Goal: Entertainment & Leisure: Browse casually

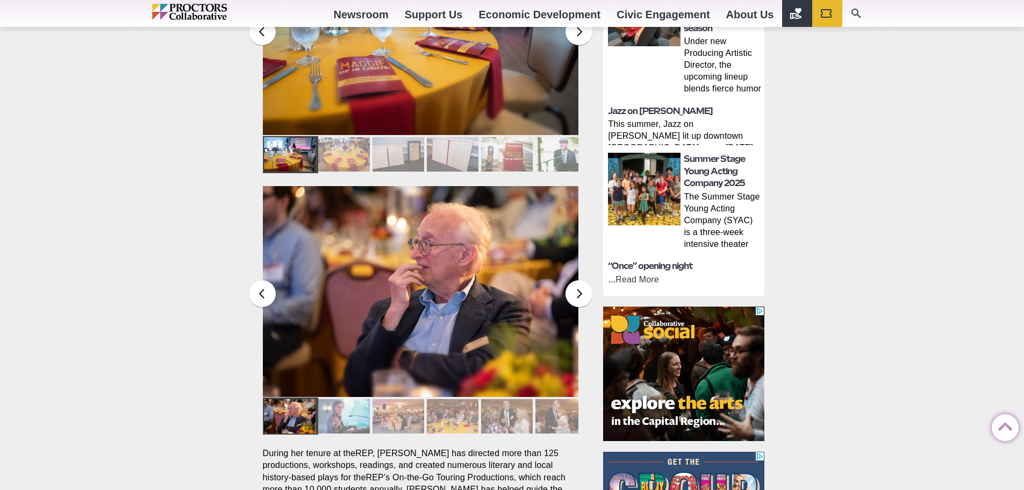
scroll to position [592, 0]
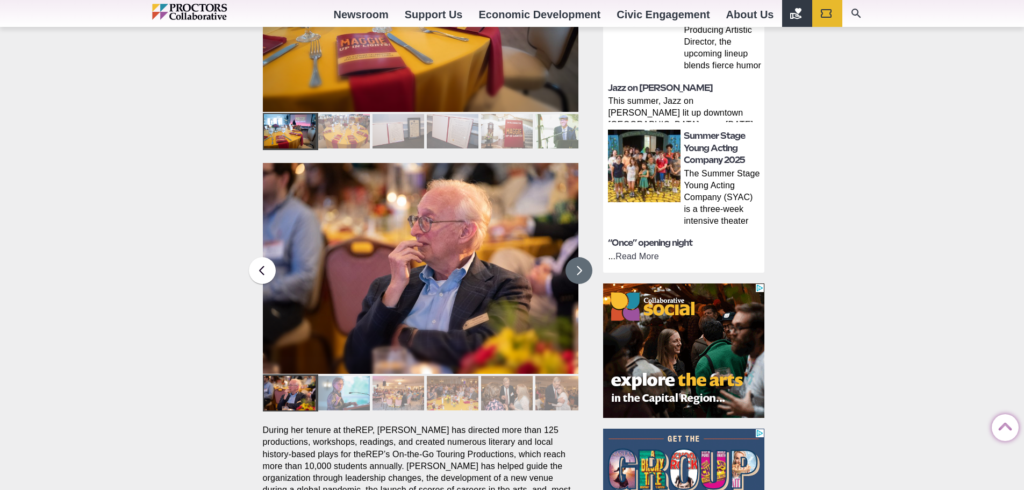
click at [571, 257] on button at bounding box center [579, 270] width 27 height 27
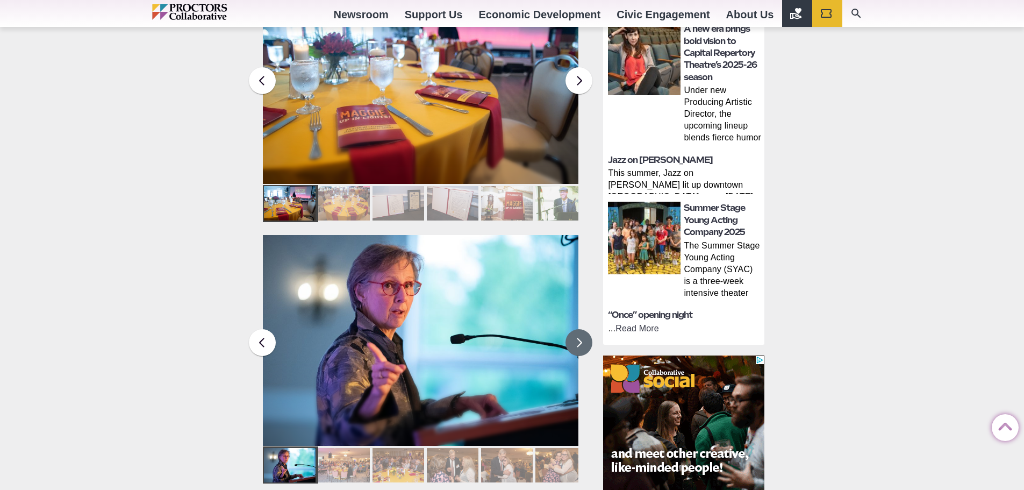
scroll to position [430, 0]
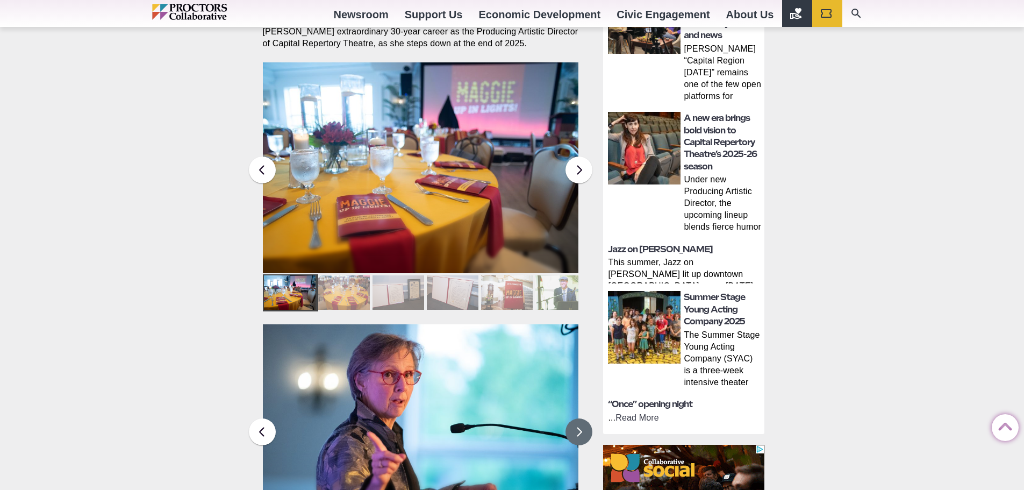
click at [576, 418] on button at bounding box center [579, 431] width 27 height 27
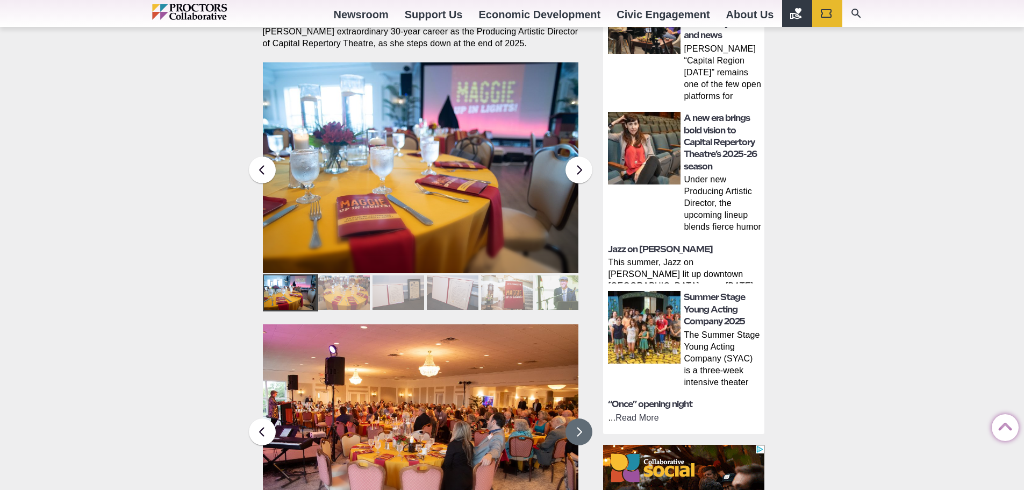
click at [573, 418] on button at bounding box center [579, 431] width 27 height 27
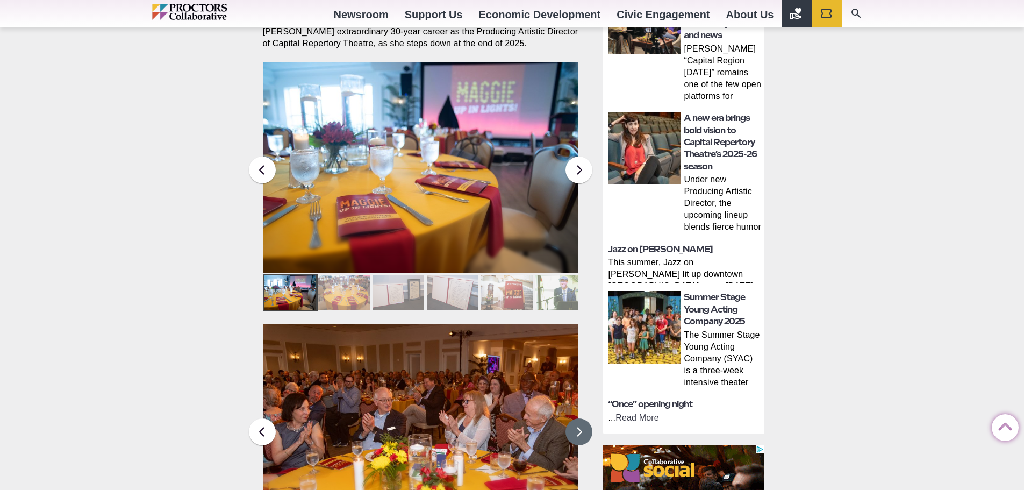
click at [573, 418] on button at bounding box center [579, 431] width 27 height 27
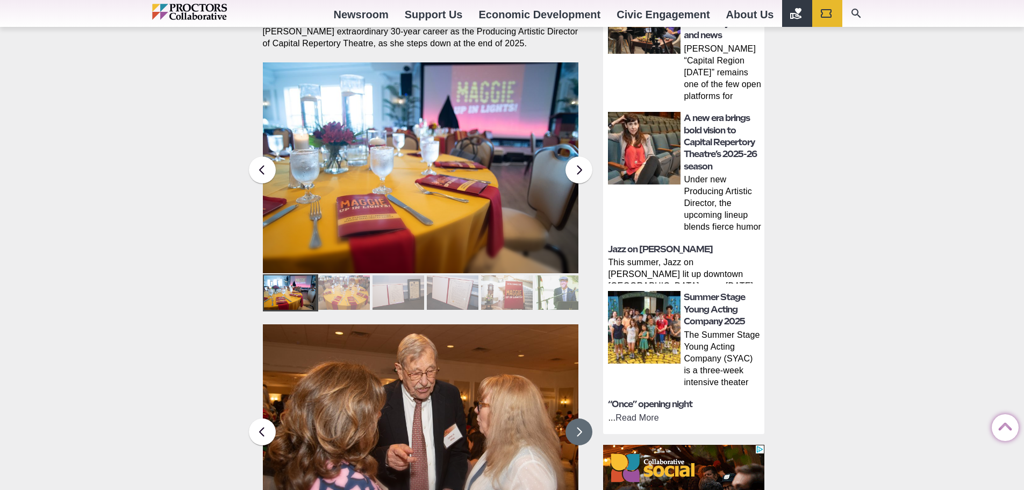
click at [576, 418] on button at bounding box center [579, 431] width 27 height 27
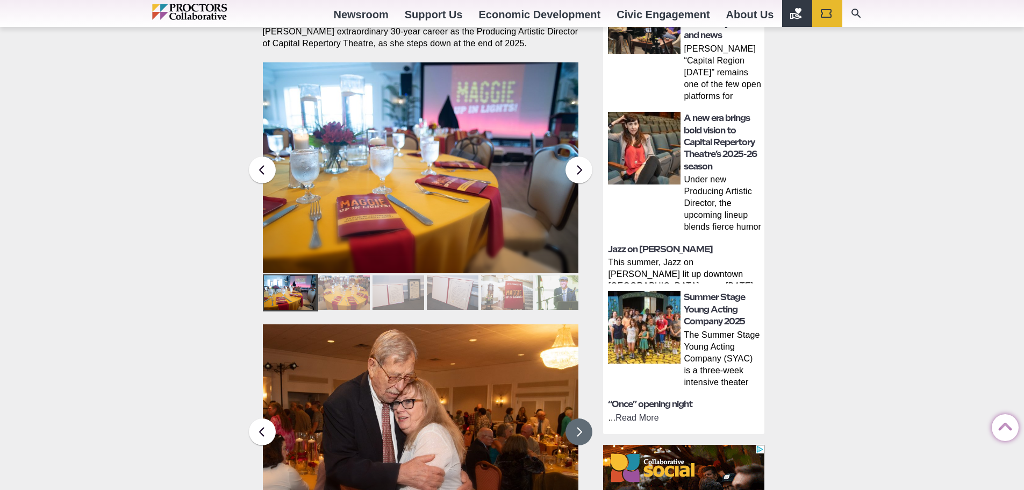
click at [576, 418] on button at bounding box center [579, 431] width 27 height 27
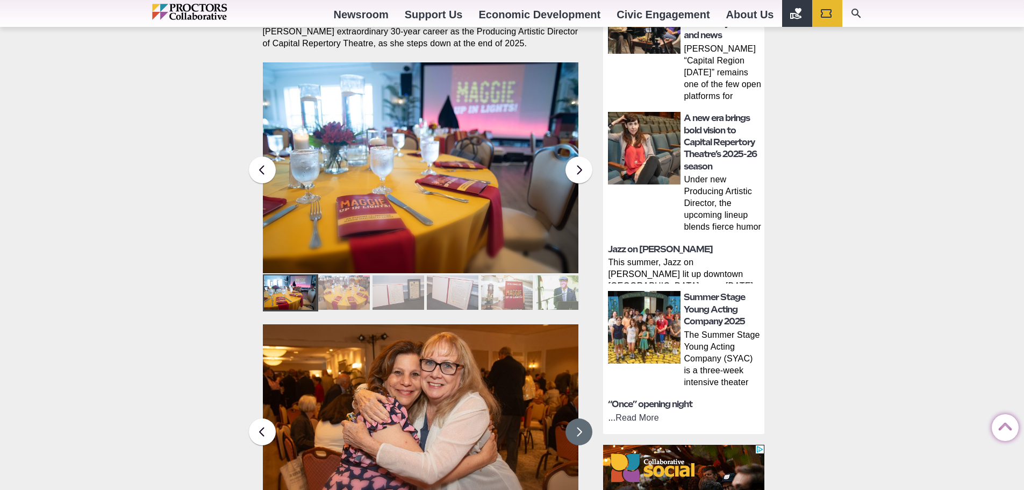
click at [576, 418] on button at bounding box center [579, 431] width 27 height 27
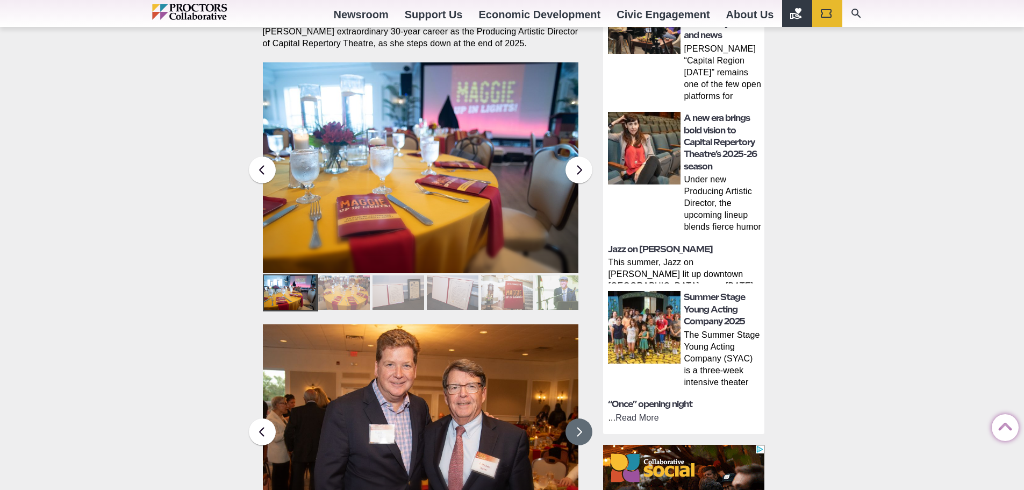
click at [576, 418] on button at bounding box center [579, 431] width 27 height 27
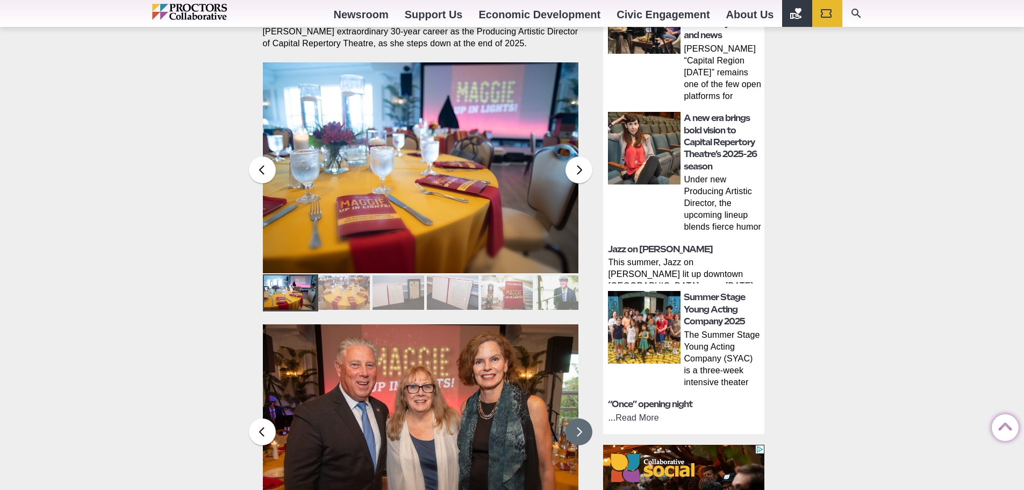
click at [576, 418] on button at bounding box center [579, 431] width 27 height 27
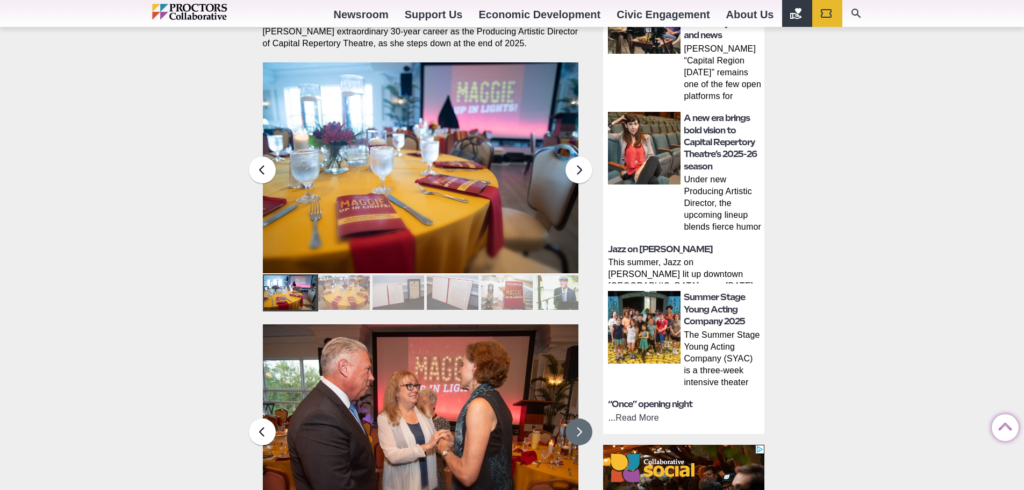
click at [576, 418] on button at bounding box center [579, 431] width 27 height 27
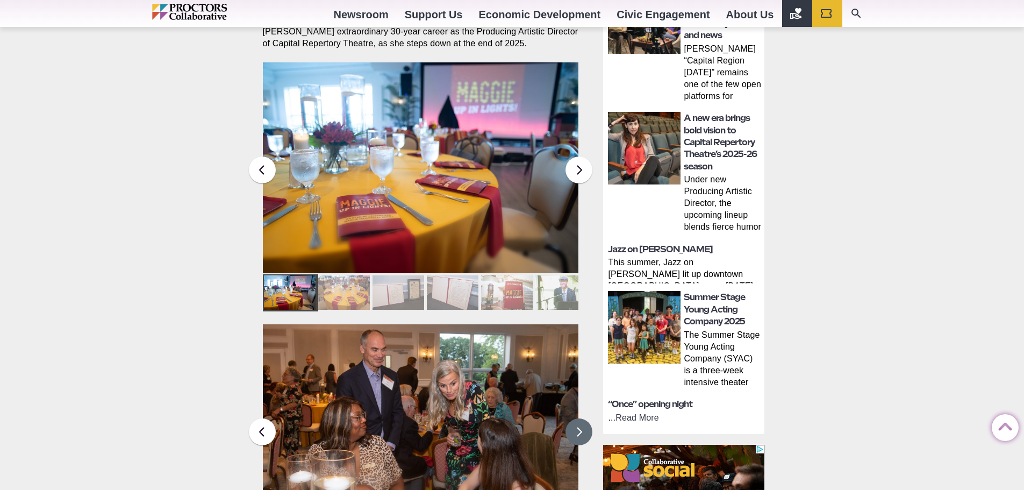
click at [576, 418] on button at bounding box center [579, 431] width 27 height 27
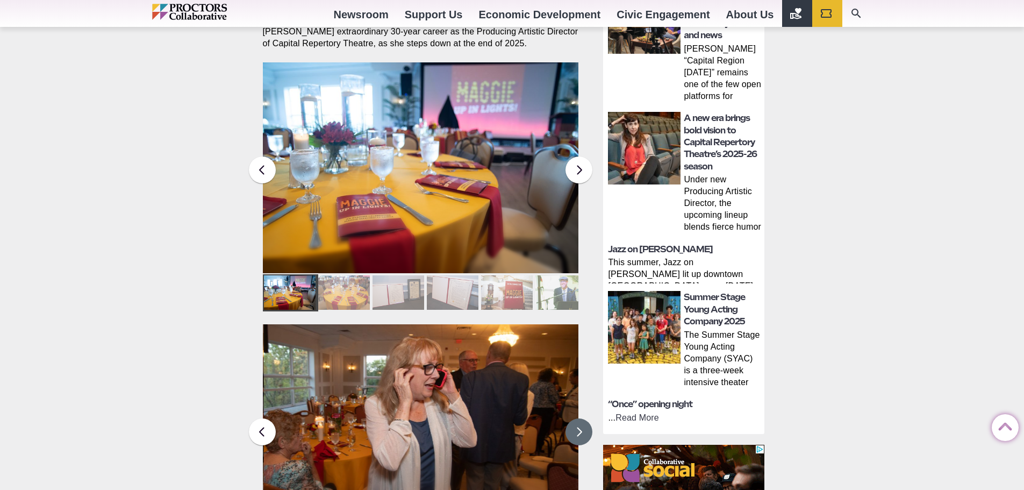
click at [576, 418] on button at bounding box center [579, 431] width 27 height 27
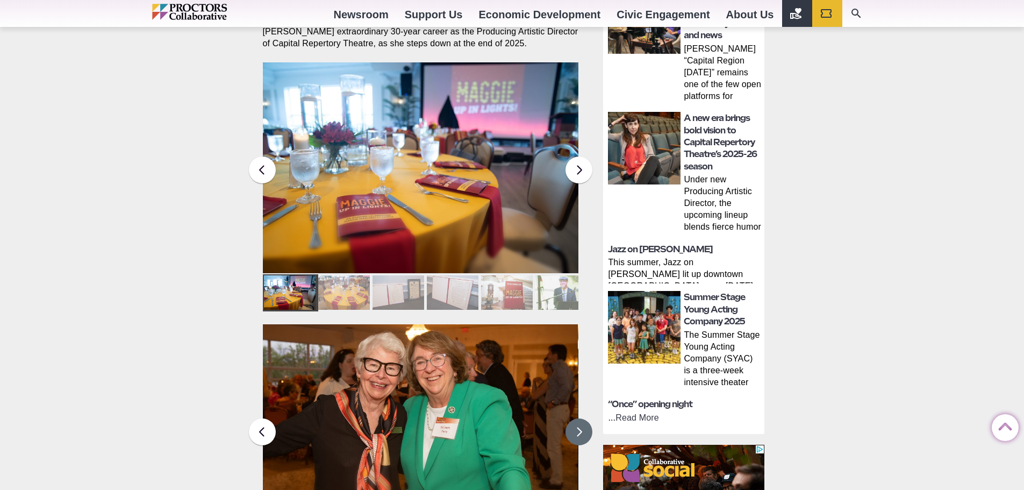
click at [576, 418] on button at bounding box center [579, 431] width 27 height 27
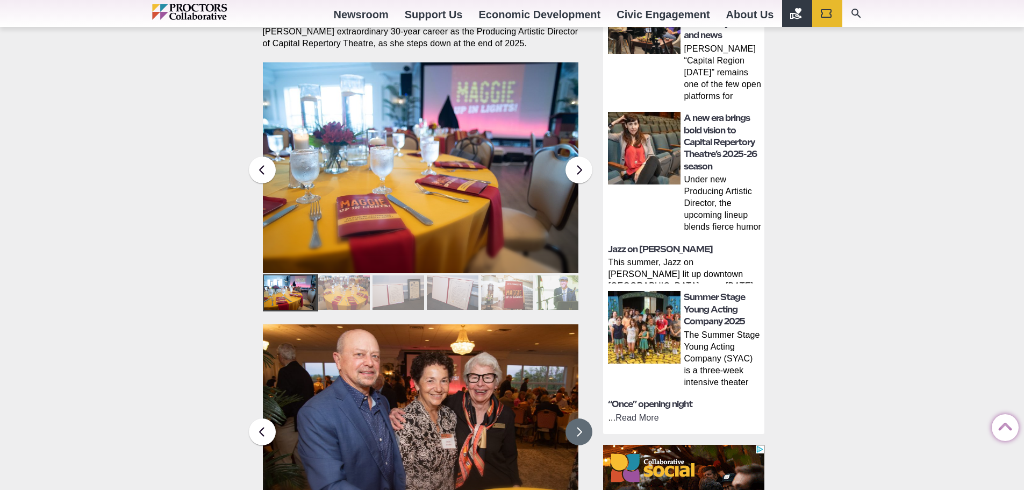
click at [576, 418] on button at bounding box center [579, 431] width 27 height 27
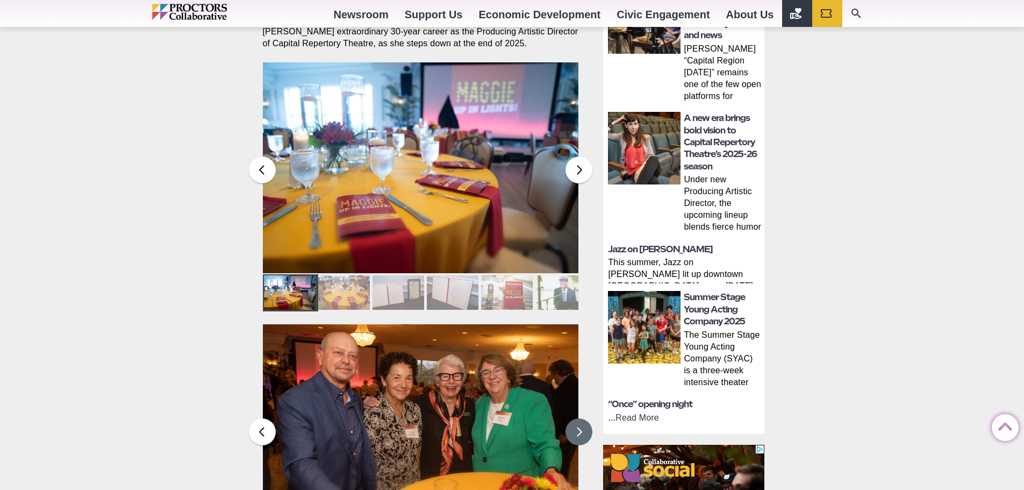
click at [576, 418] on button at bounding box center [579, 431] width 27 height 27
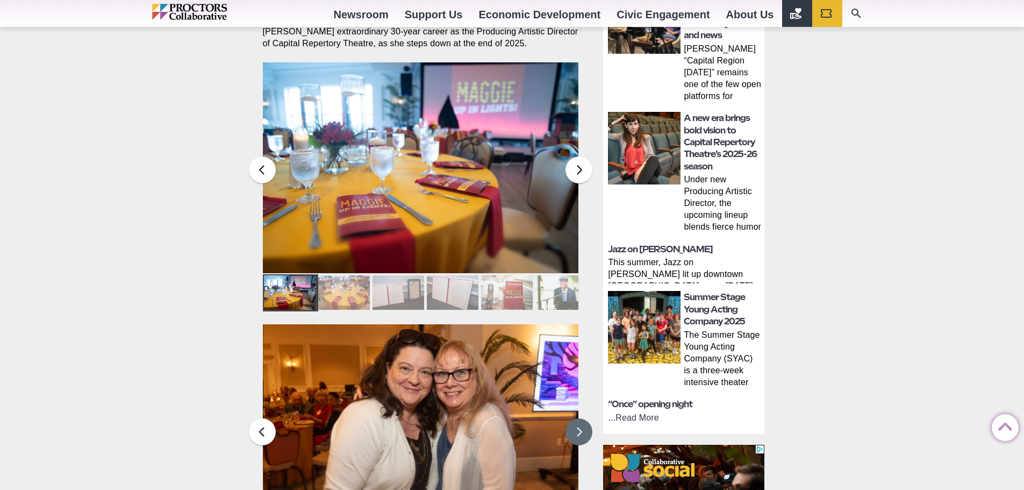
click at [576, 418] on button at bounding box center [579, 431] width 27 height 27
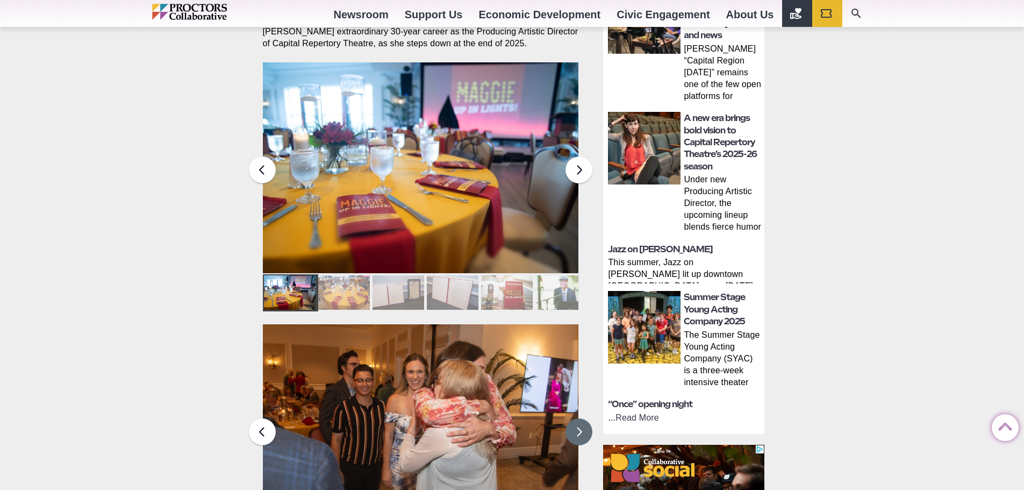
click at [576, 418] on button at bounding box center [579, 431] width 27 height 27
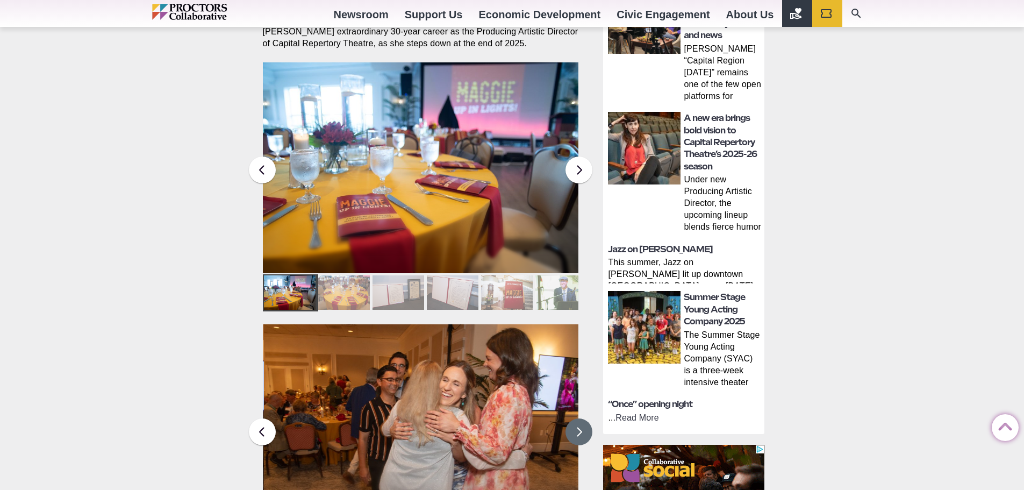
click at [576, 418] on button at bounding box center [579, 431] width 27 height 27
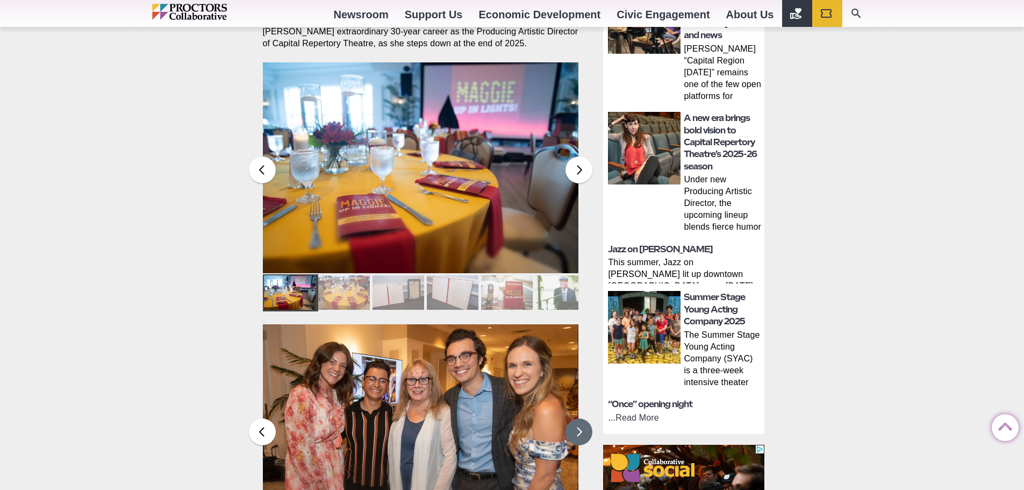
click at [576, 418] on button at bounding box center [579, 431] width 27 height 27
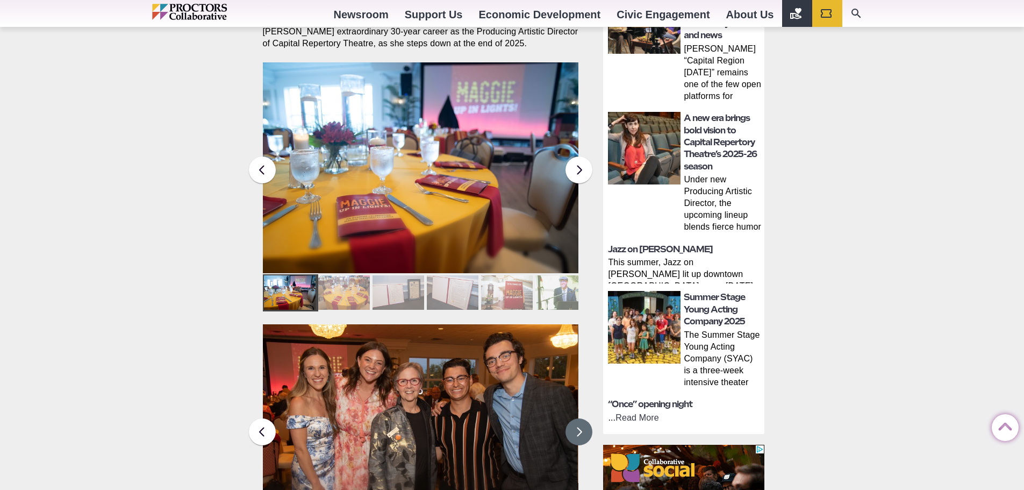
click at [576, 418] on button at bounding box center [579, 431] width 27 height 27
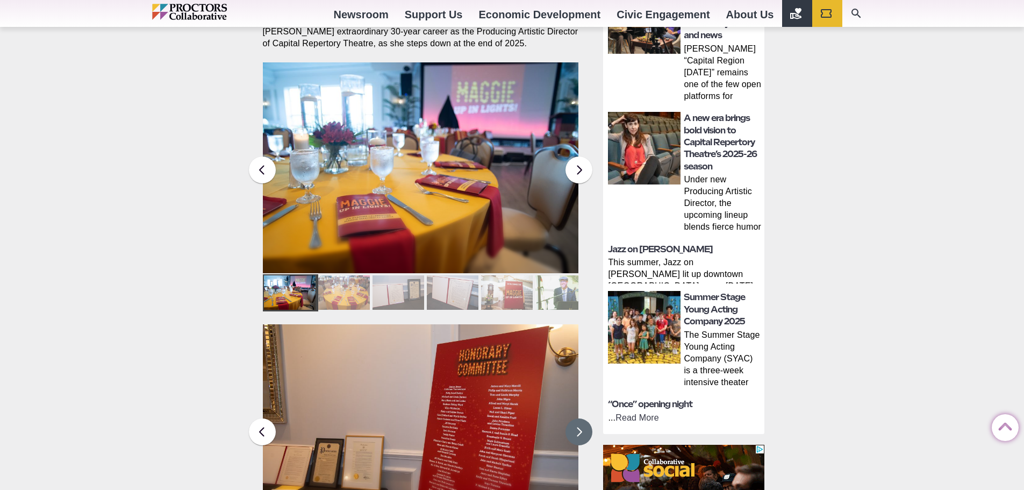
click at [576, 418] on button at bounding box center [579, 431] width 27 height 27
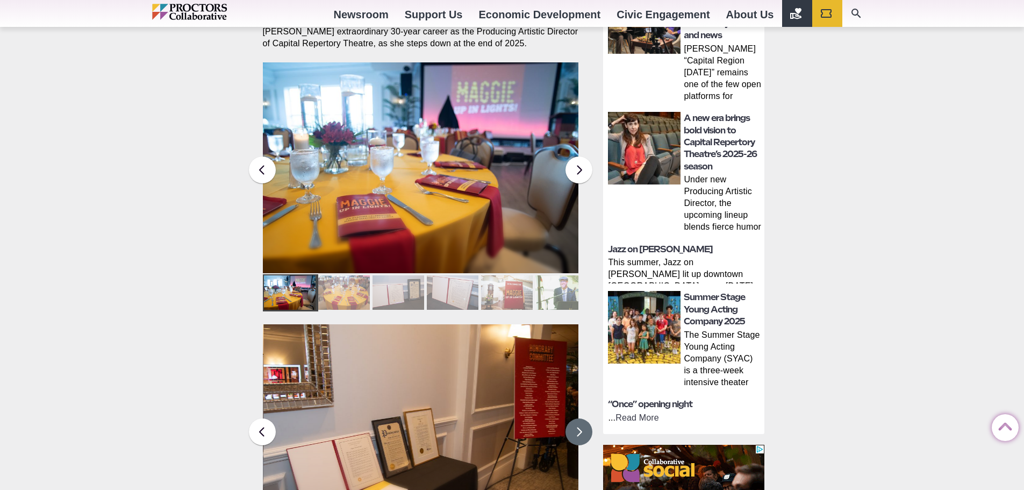
click at [576, 418] on button at bounding box center [579, 431] width 27 height 27
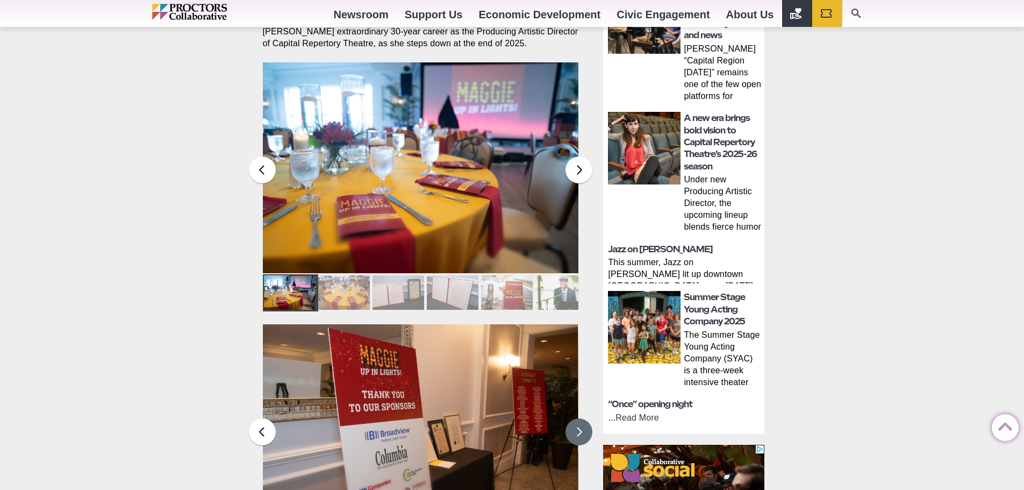
click at [576, 418] on button at bounding box center [579, 431] width 27 height 27
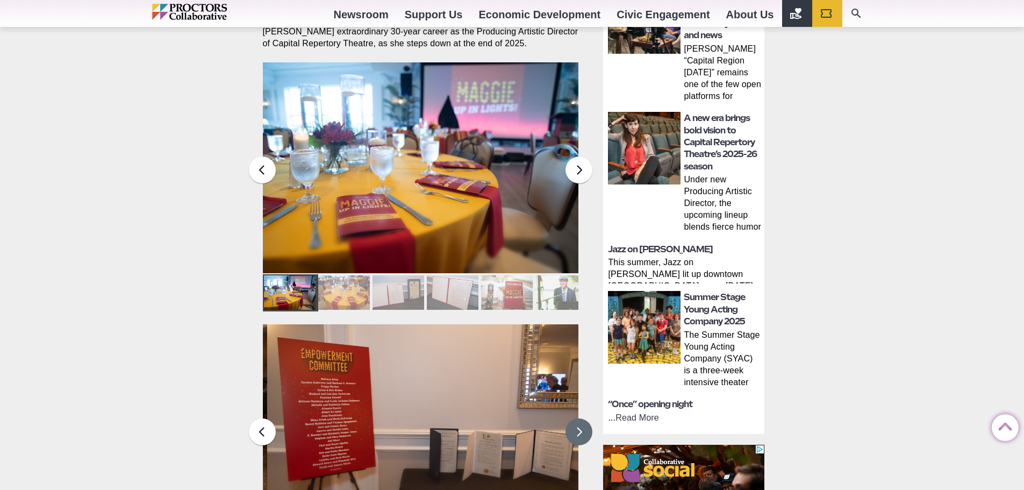
click at [576, 418] on button at bounding box center [579, 431] width 27 height 27
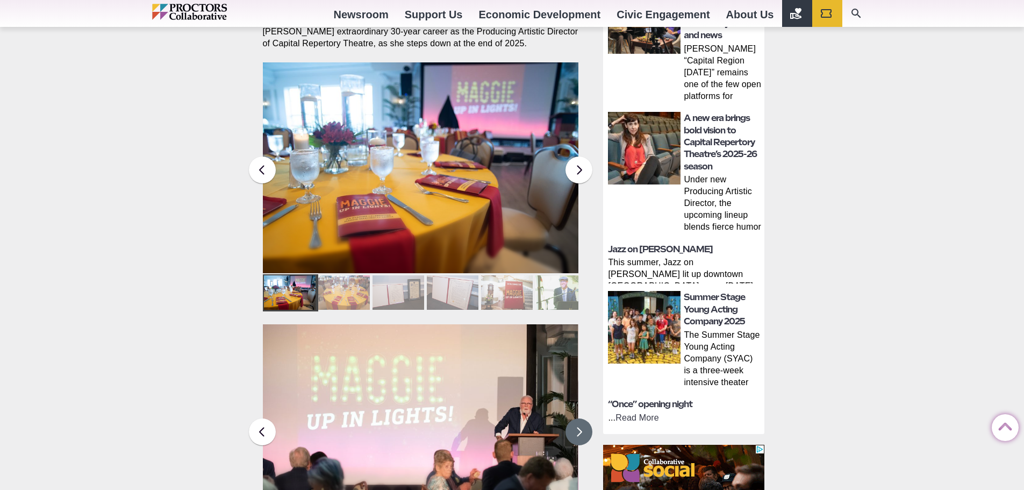
click at [576, 418] on button at bounding box center [579, 431] width 27 height 27
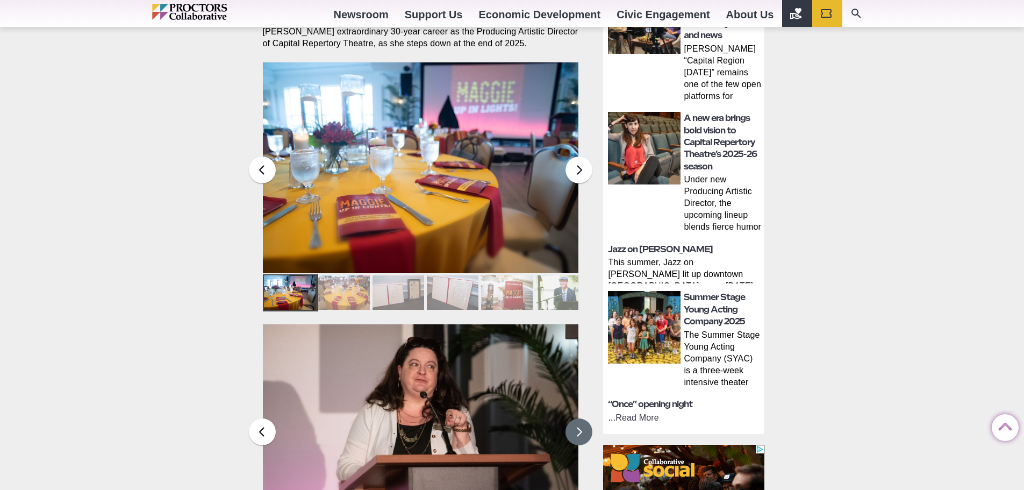
click at [576, 418] on button at bounding box center [579, 431] width 27 height 27
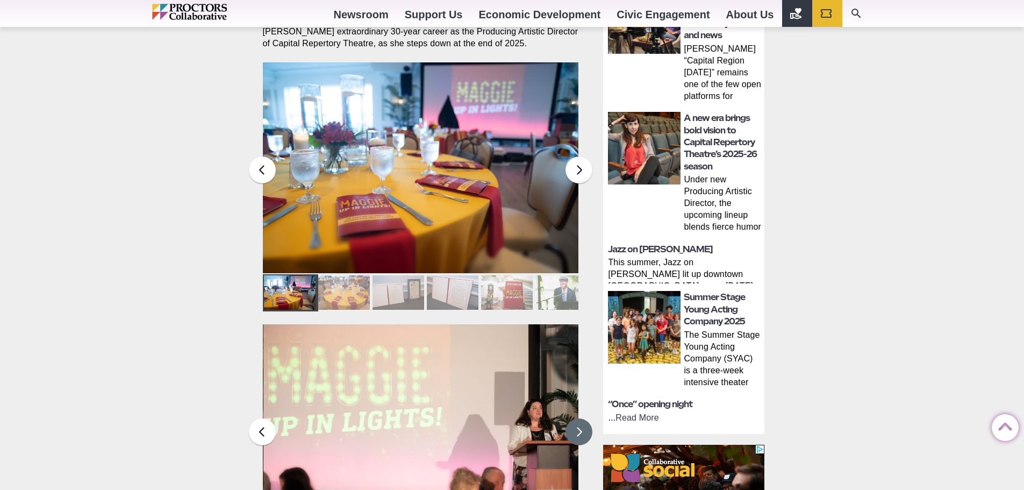
click at [576, 418] on button at bounding box center [579, 431] width 27 height 27
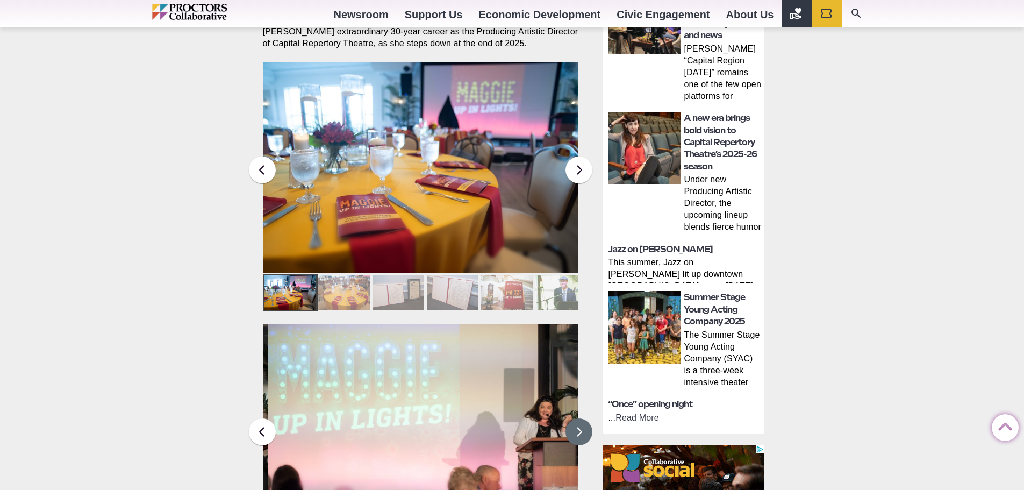
click at [576, 418] on button at bounding box center [579, 431] width 27 height 27
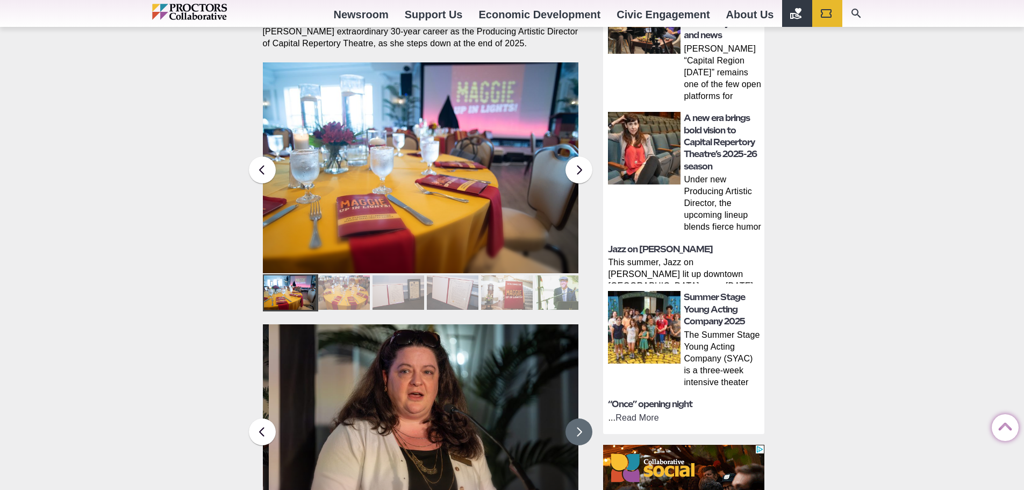
click at [576, 418] on button at bounding box center [579, 431] width 27 height 27
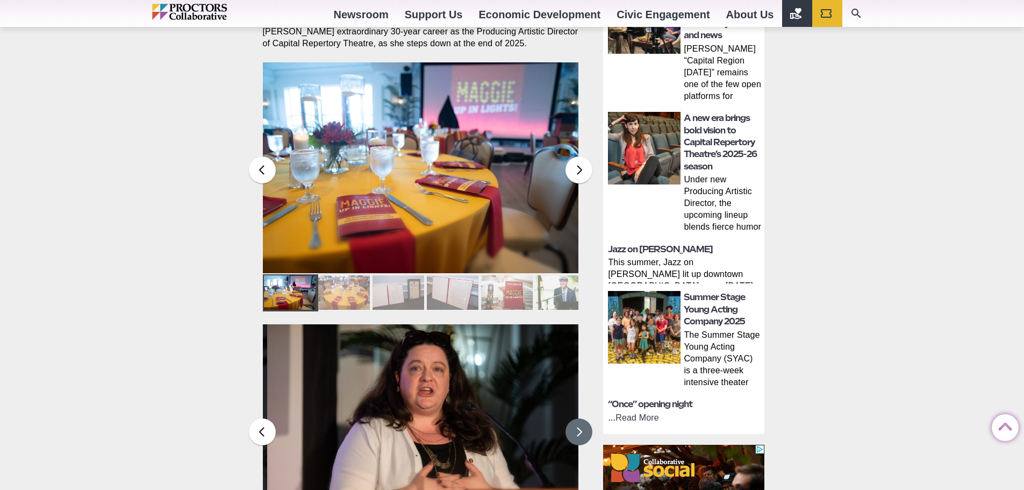
click at [576, 418] on button at bounding box center [579, 431] width 27 height 27
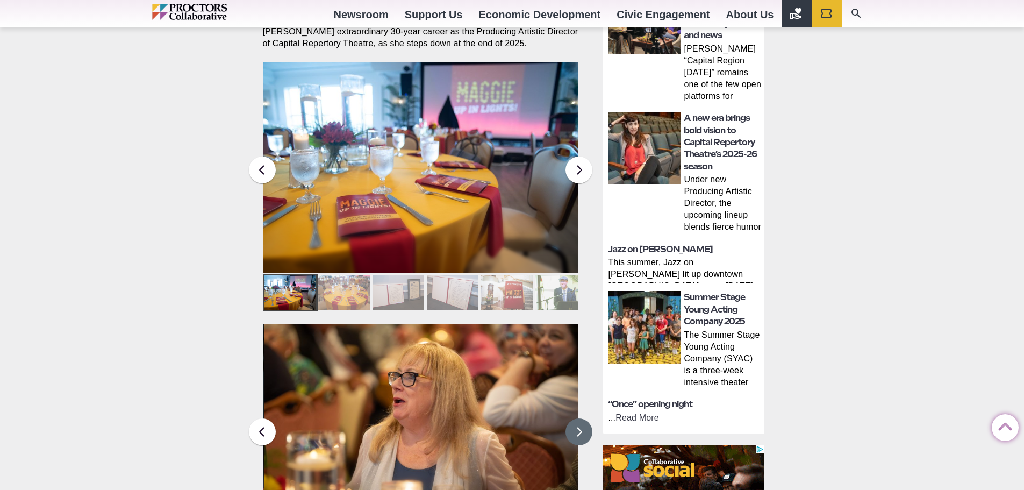
click at [576, 418] on button at bounding box center [579, 431] width 27 height 27
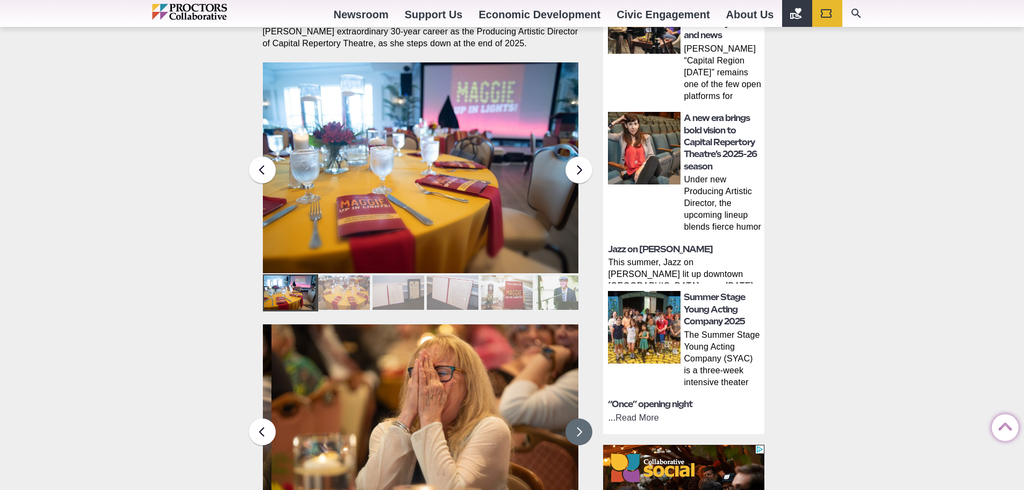
click at [576, 418] on button at bounding box center [579, 431] width 27 height 27
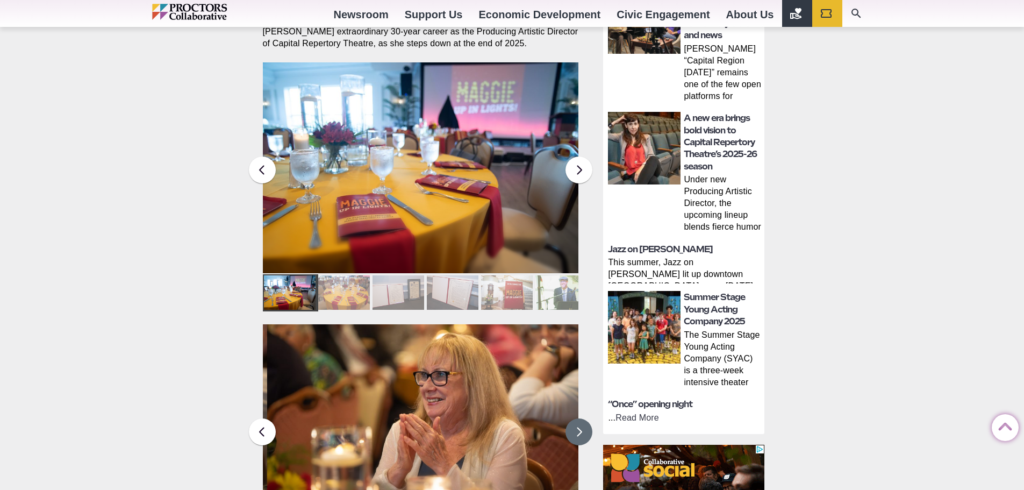
click at [576, 418] on button at bounding box center [579, 431] width 27 height 27
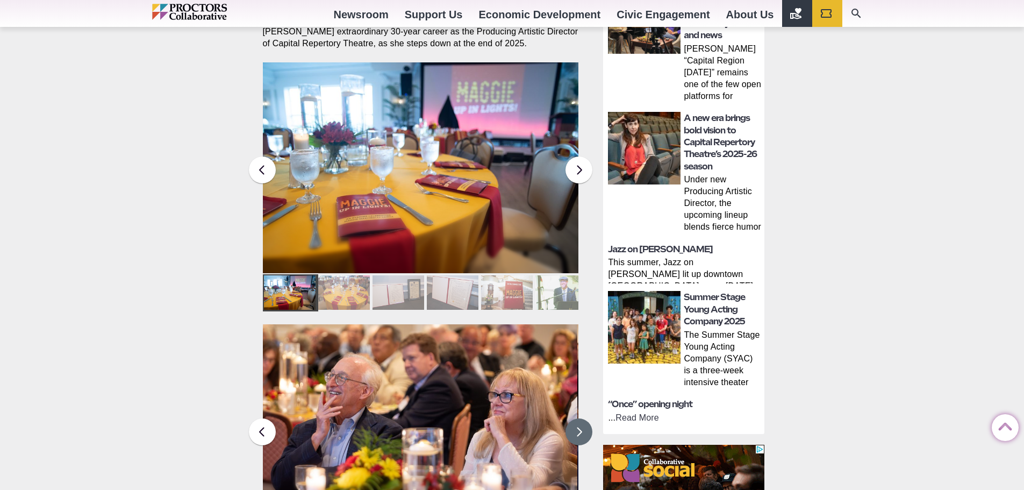
click at [575, 418] on button at bounding box center [579, 431] width 27 height 27
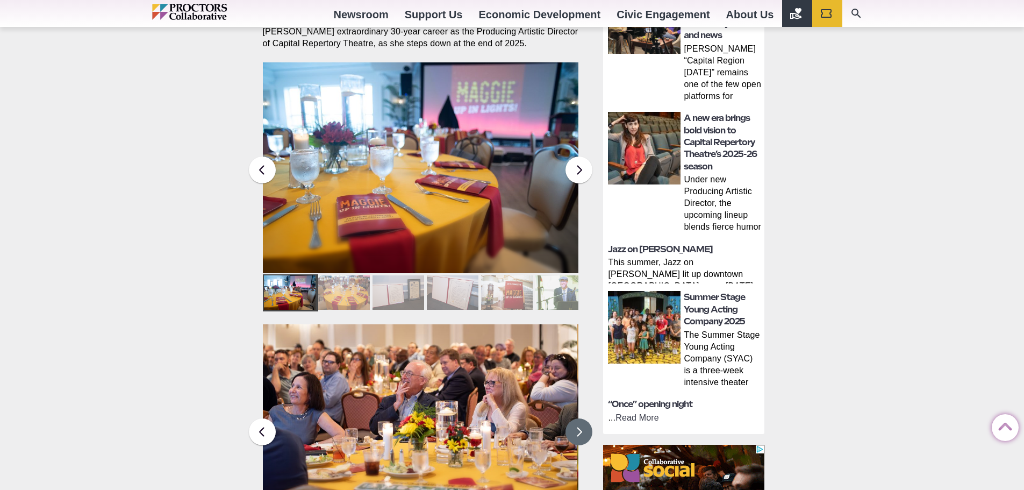
click at [581, 418] on button at bounding box center [579, 431] width 27 height 27
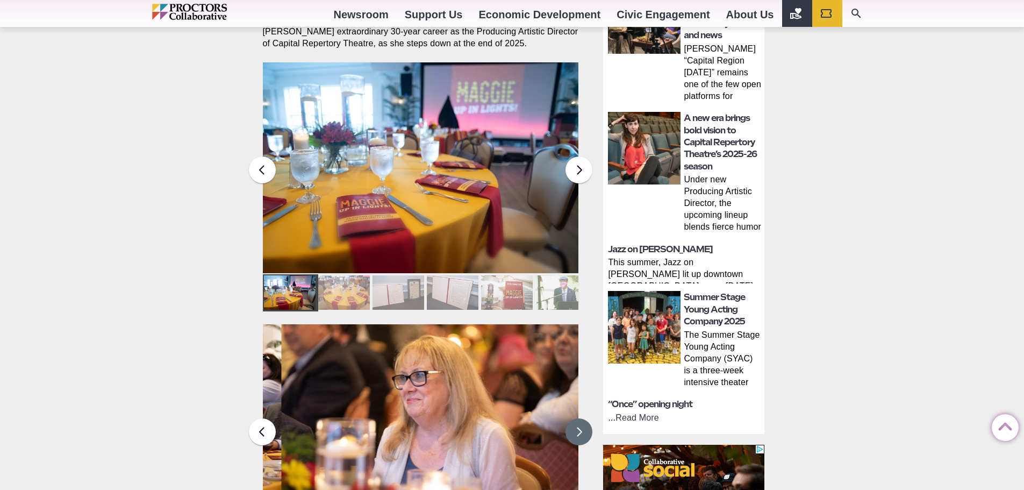
click at [581, 418] on button at bounding box center [579, 431] width 27 height 27
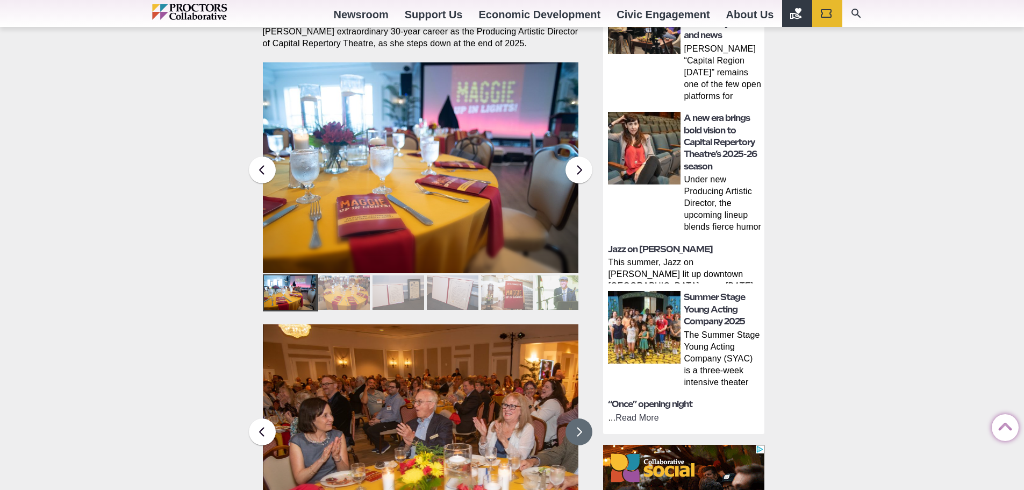
click at [581, 418] on button at bounding box center [579, 431] width 27 height 27
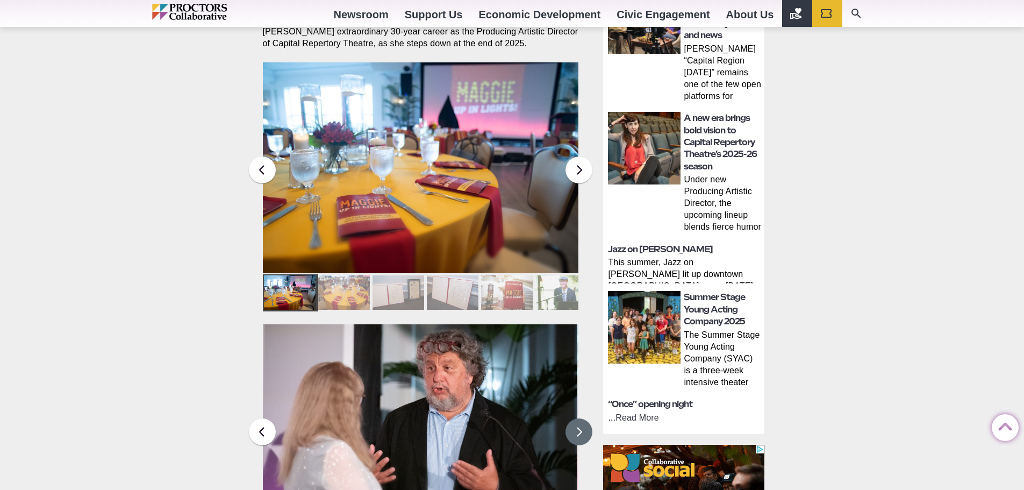
click at [581, 418] on button at bounding box center [579, 431] width 27 height 27
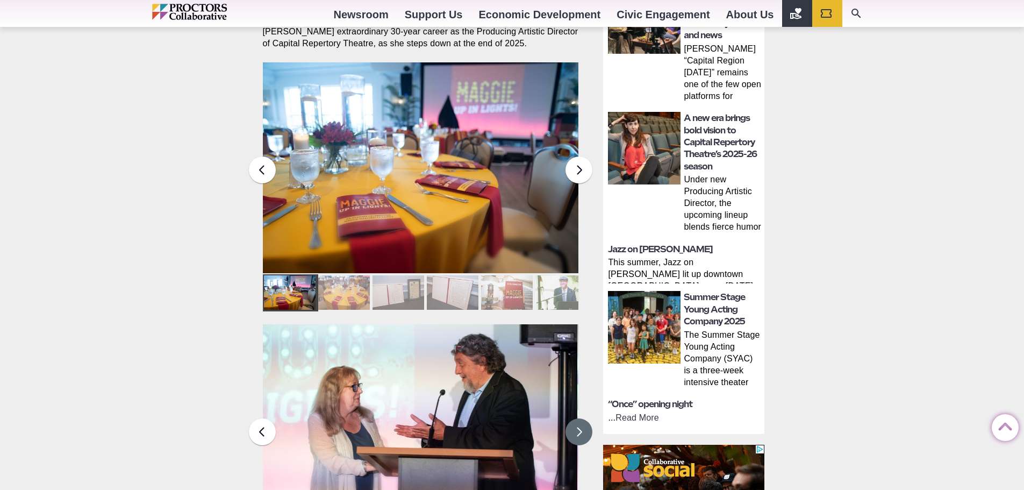
click at [581, 418] on button at bounding box center [579, 431] width 27 height 27
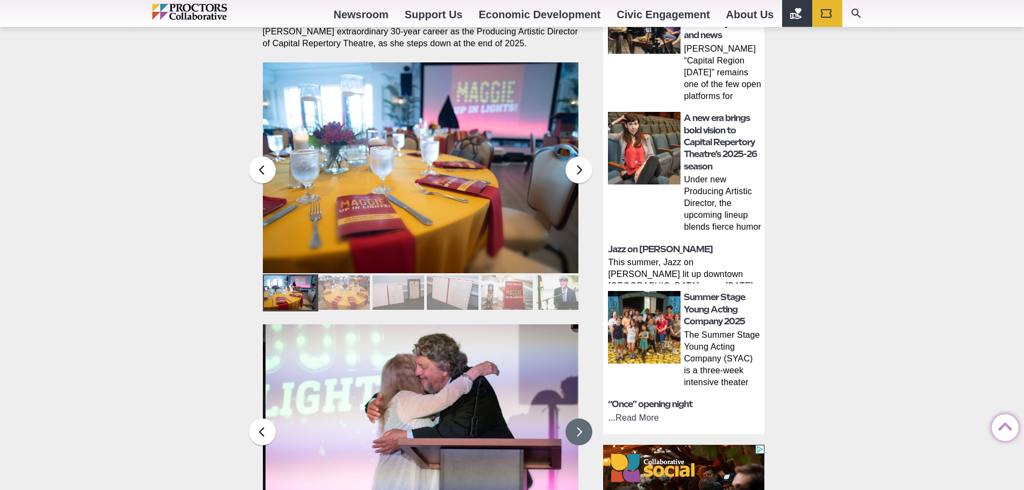
click at [581, 418] on button at bounding box center [579, 431] width 27 height 27
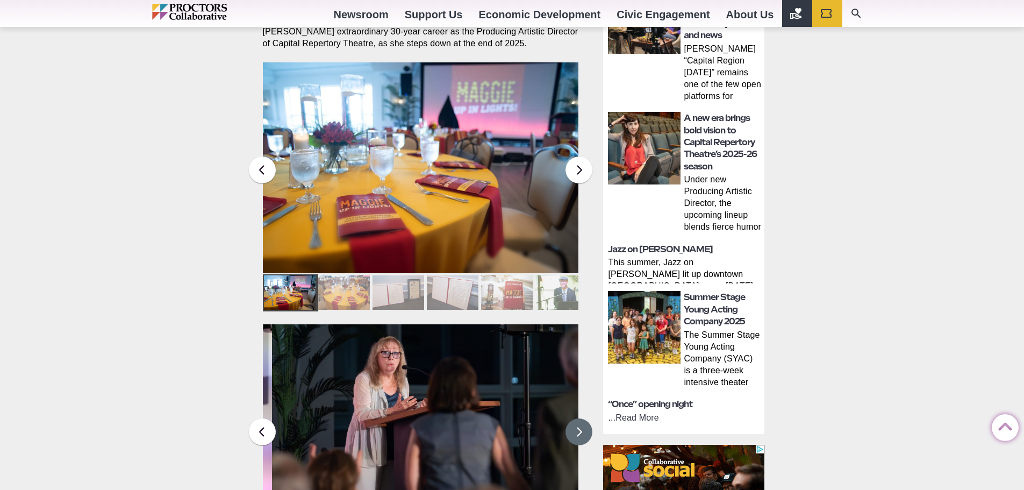
click at [581, 418] on button at bounding box center [579, 431] width 27 height 27
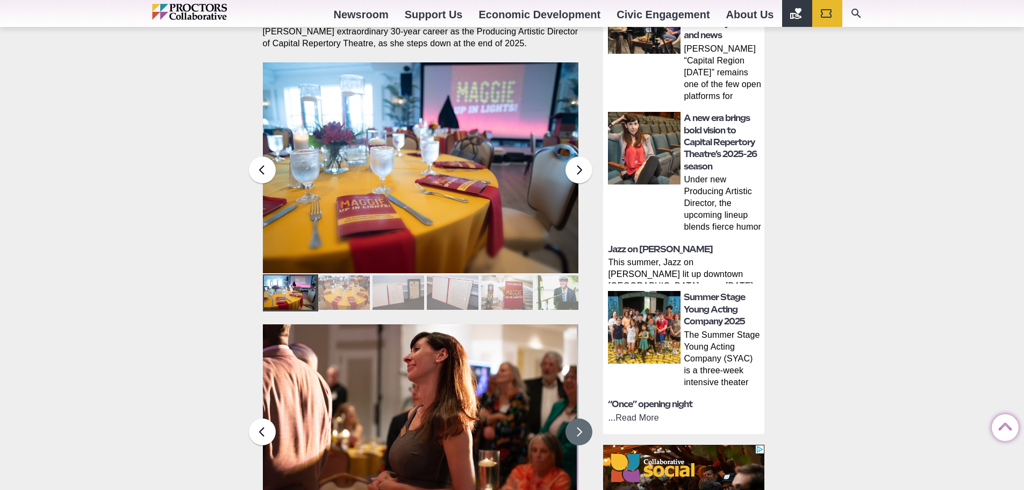
click at [581, 418] on button at bounding box center [579, 431] width 27 height 27
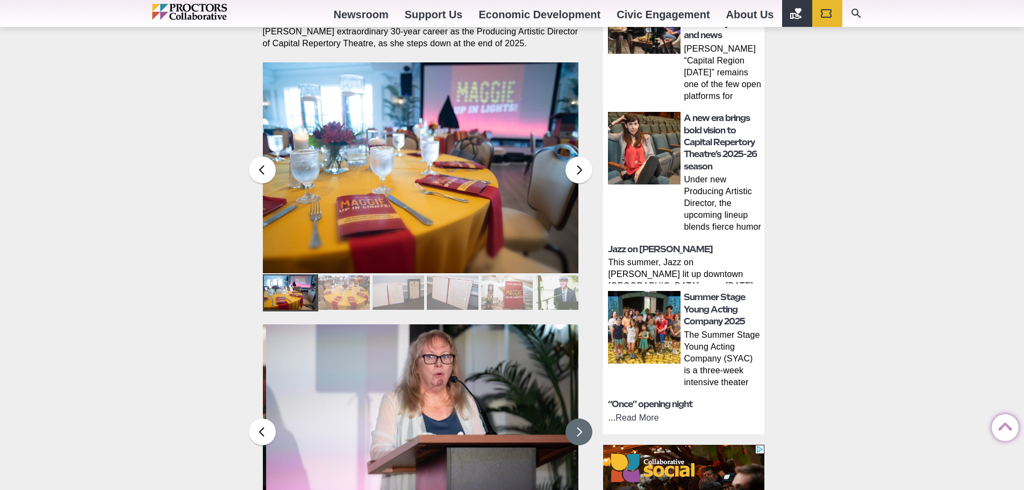
click at [581, 418] on button at bounding box center [579, 431] width 27 height 27
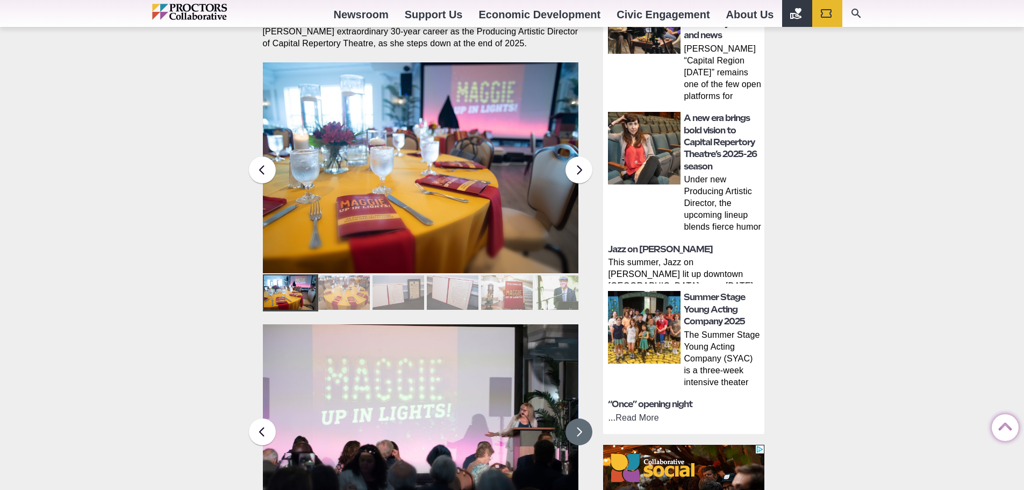
click at [581, 418] on button at bounding box center [579, 431] width 27 height 27
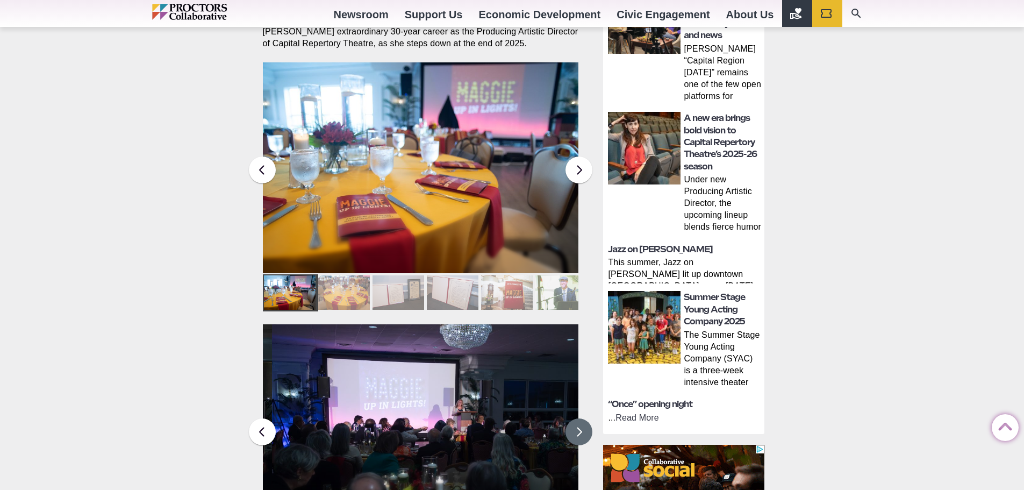
click at [581, 418] on button at bounding box center [579, 431] width 27 height 27
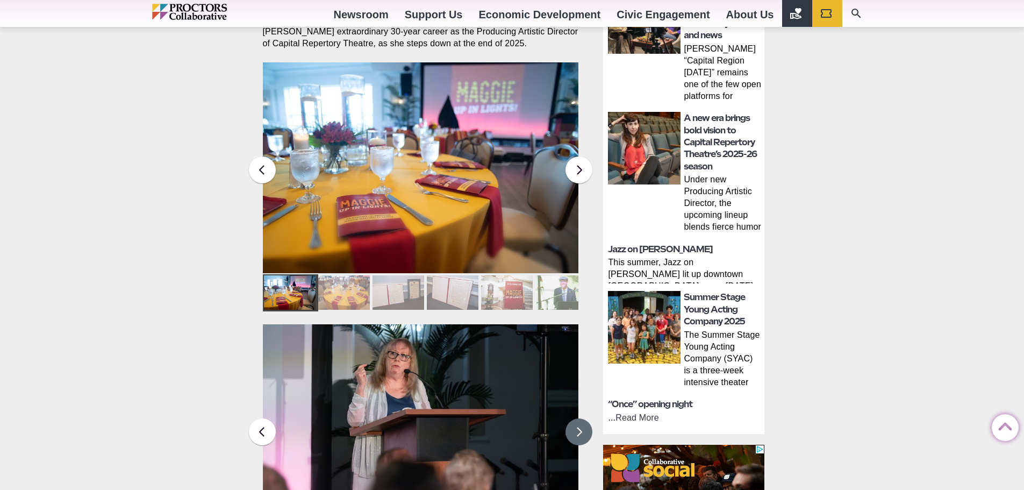
click at [581, 418] on button at bounding box center [579, 431] width 27 height 27
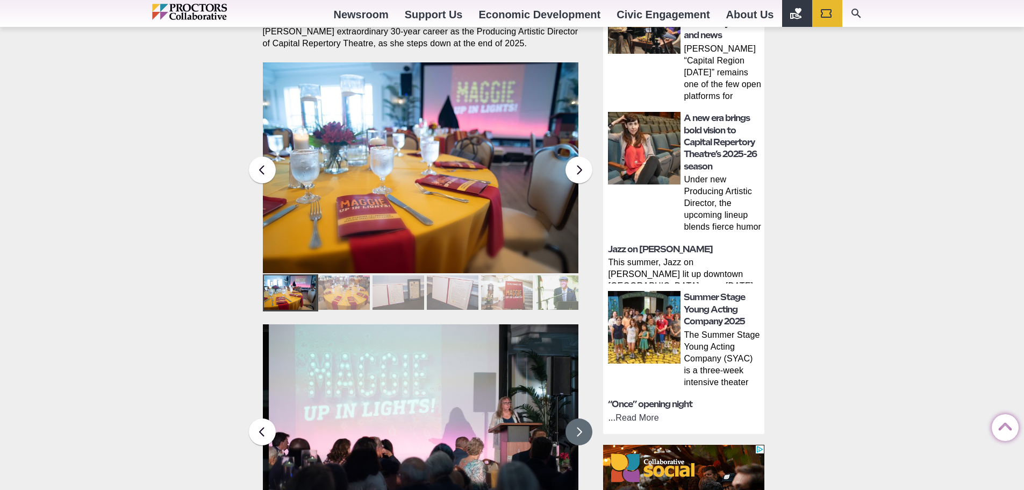
click at [581, 418] on button at bounding box center [579, 431] width 27 height 27
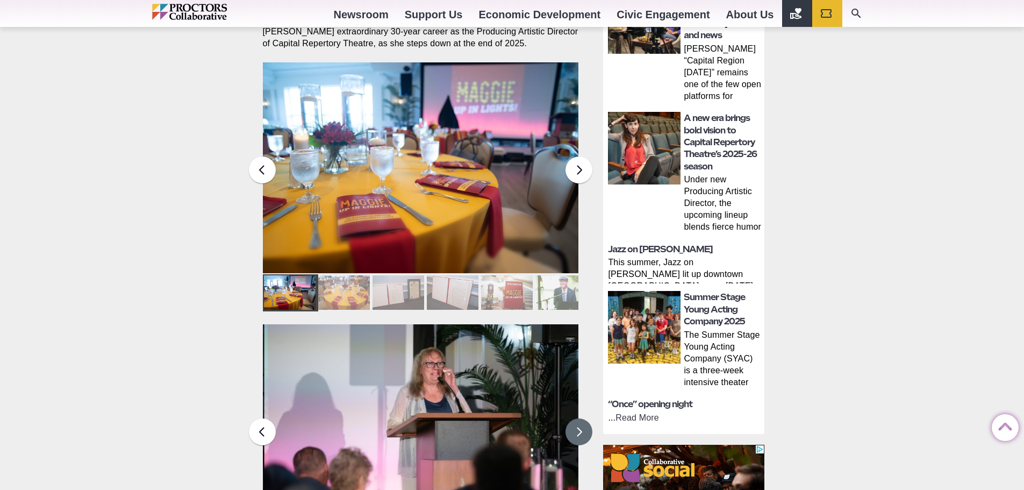
click at [581, 418] on button at bounding box center [579, 431] width 27 height 27
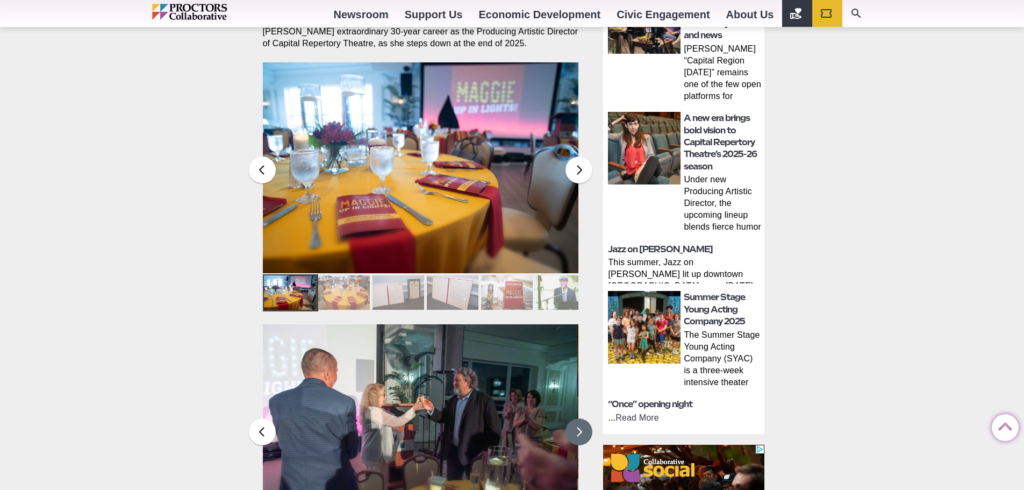
click at [581, 418] on button at bounding box center [579, 431] width 27 height 27
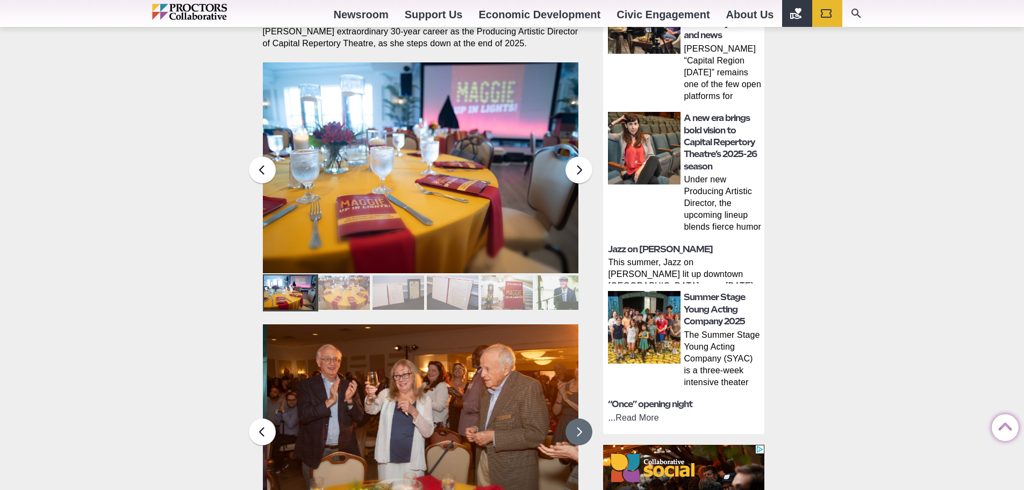
click at [581, 418] on button at bounding box center [579, 431] width 27 height 27
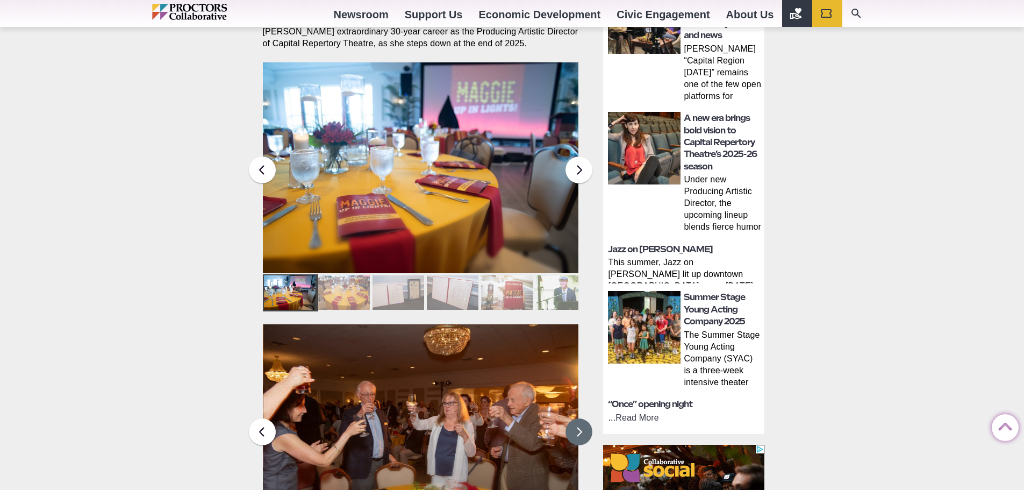
click at [581, 418] on button at bounding box center [579, 431] width 27 height 27
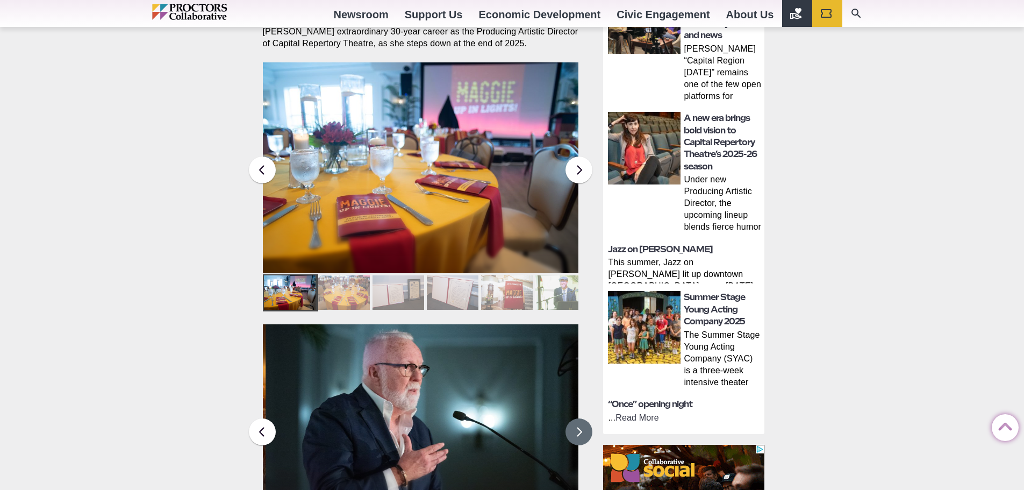
click at [581, 418] on button at bounding box center [579, 431] width 27 height 27
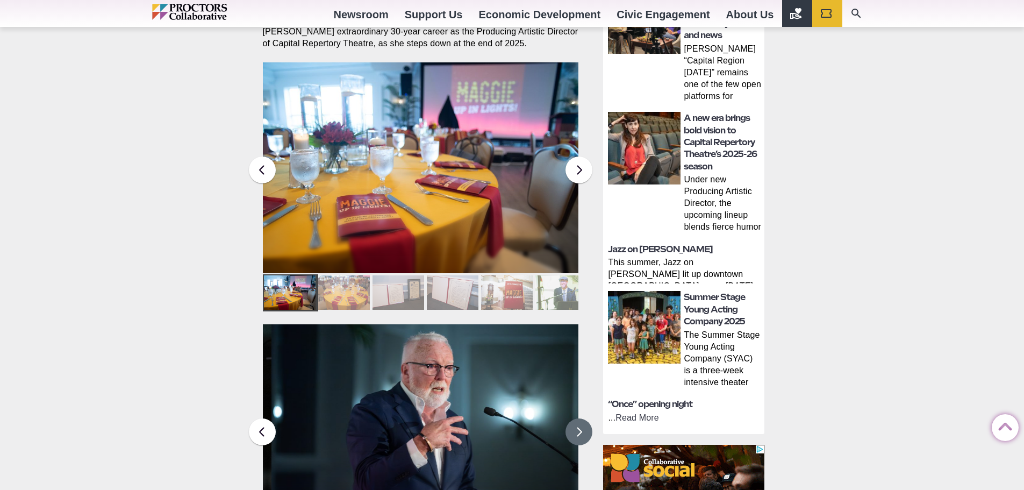
click at [581, 418] on button at bounding box center [579, 431] width 27 height 27
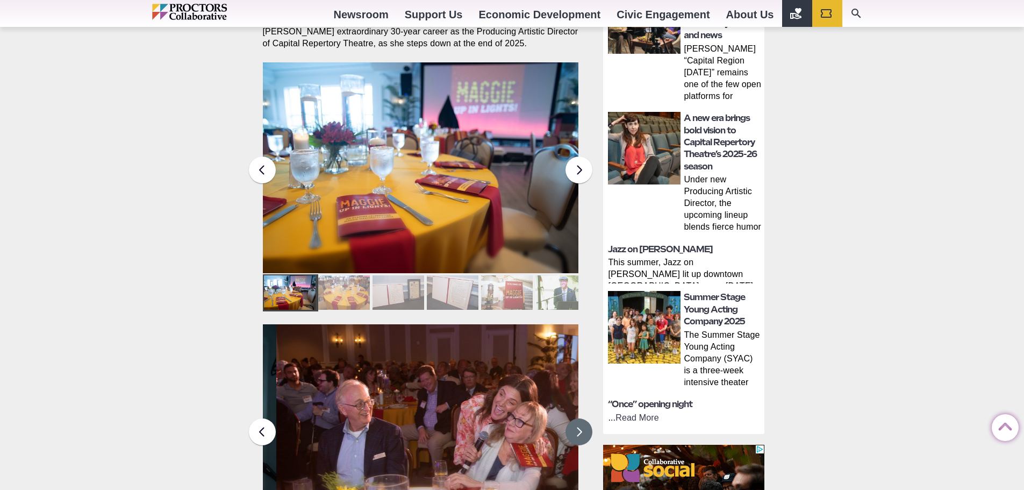
click at [581, 418] on button at bounding box center [579, 431] width 27 height 27
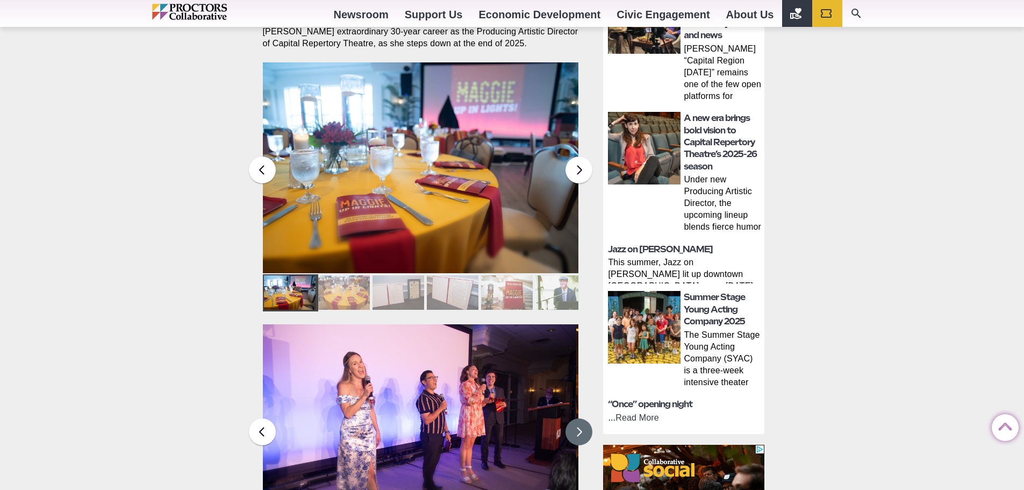
click at [581, 418] on button at bounding box center [579, 431] width 27 height 27
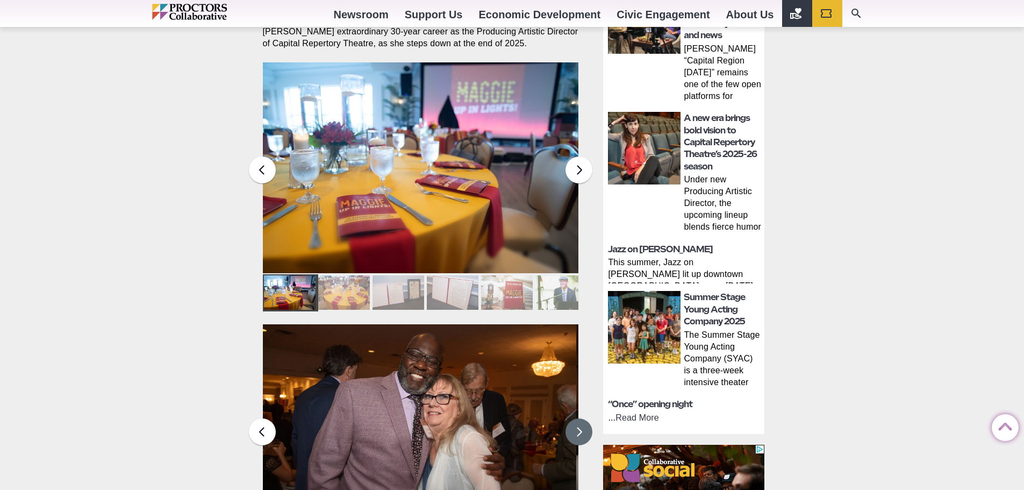
click at [581, 418] on button at bounding box center [579, 431] width 27 height 27
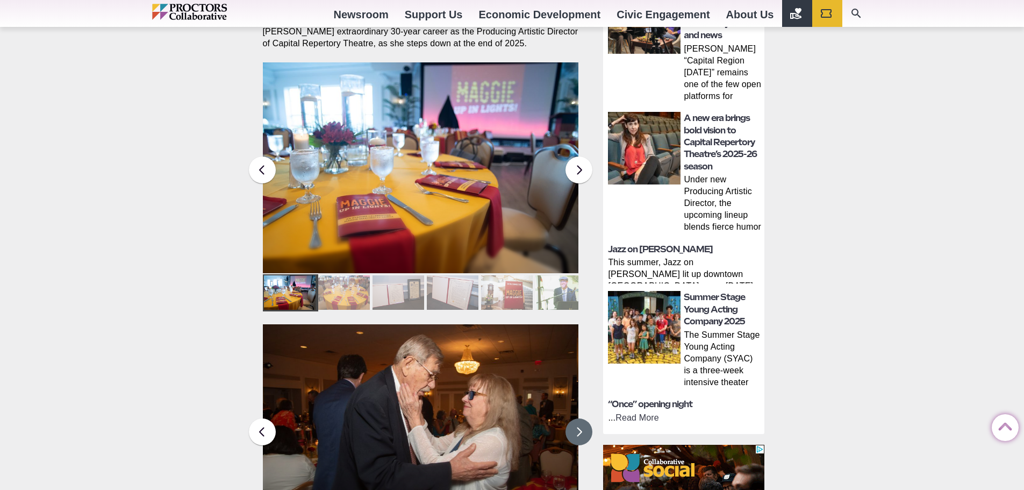
click at [581, 418] on button at bounding box center [579, 431] width 27 height 27
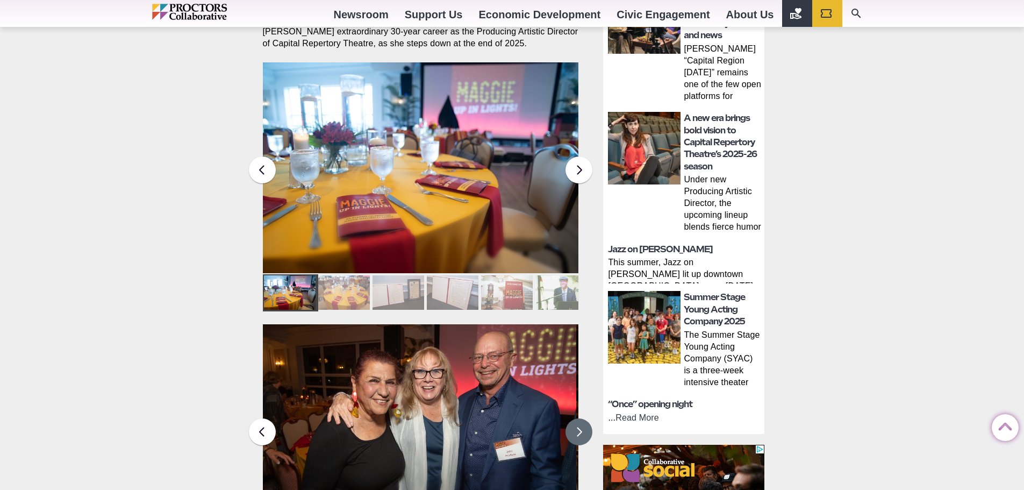
click at [581, 418] on button at bounding box center [579, 431] width 27 height 27
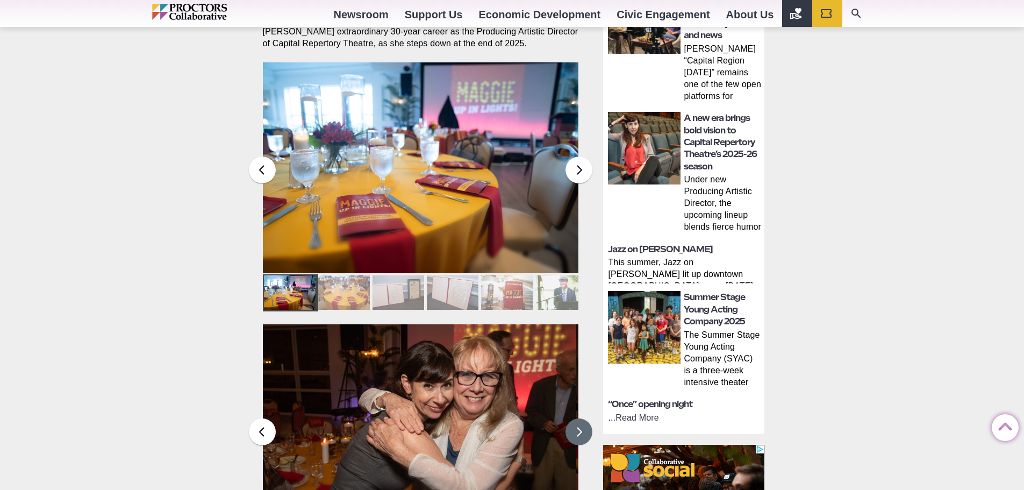
click at [581, 418] on button at bounding box center [579, 431] width 27 height 27
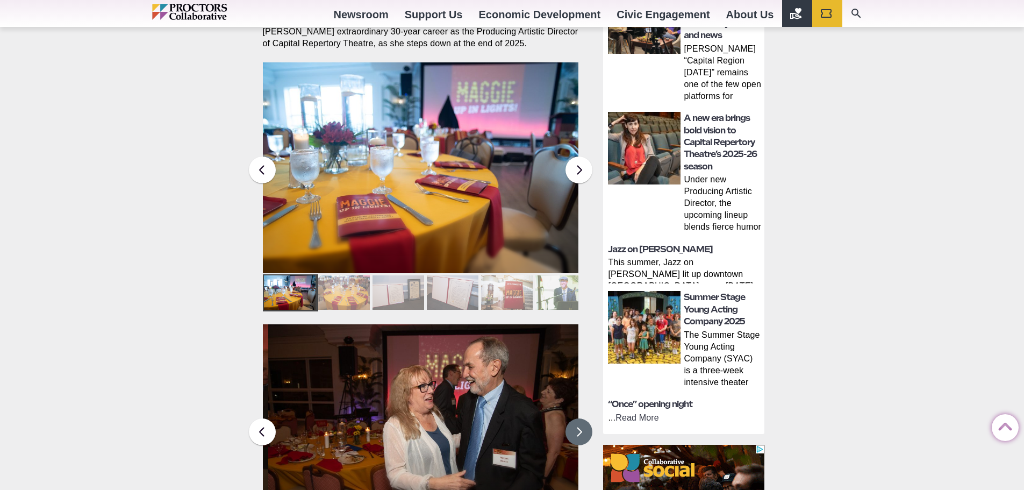
click at [581, 418] on button at bounding box center [579, 431] width 27 height 27
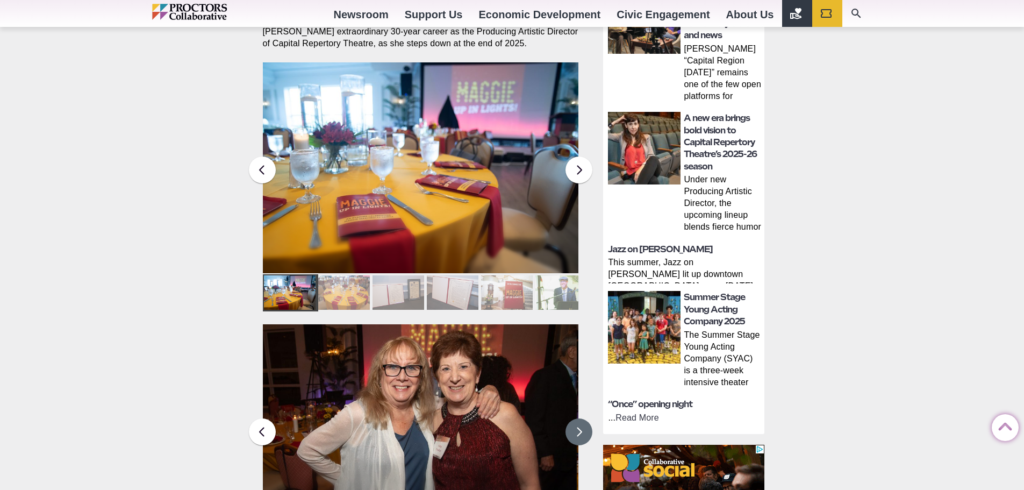
click at [581, 418] on button at bounding box center [579, 431] width 27 height 27
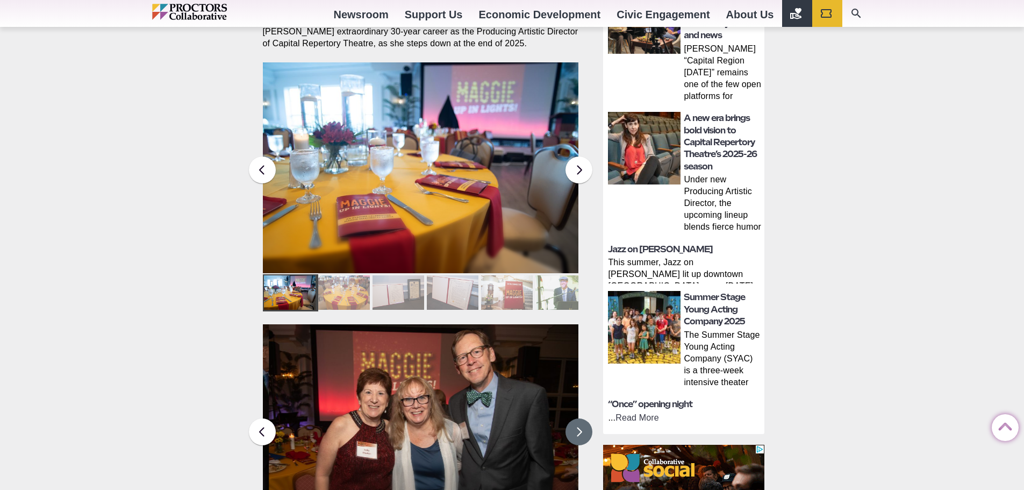
click at [581, 418] on button at bounding box center [579, 431] width 27 height 27
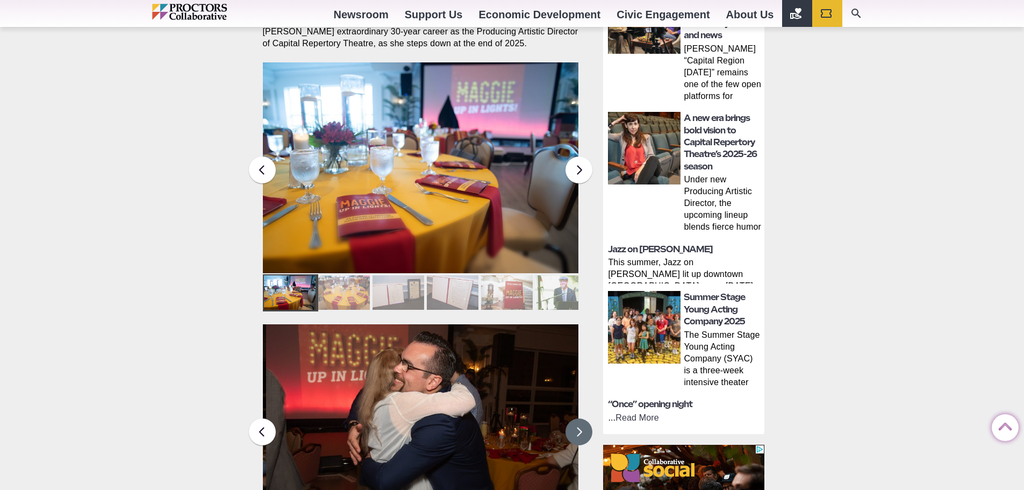
click at [581, 418] on button at bounding box center [579, 431] width 27 height 27
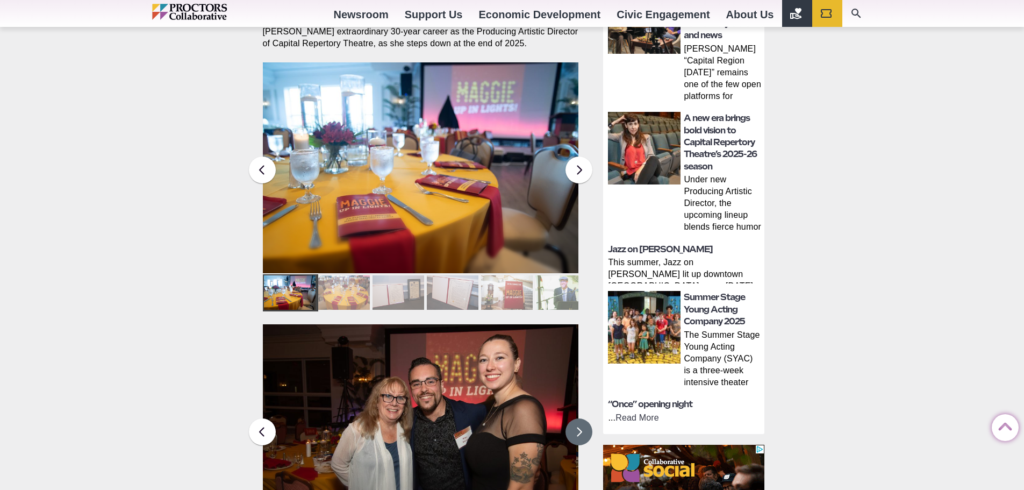
click at [581, 418] on button at bounding box center [579, 431] width 27 height 27
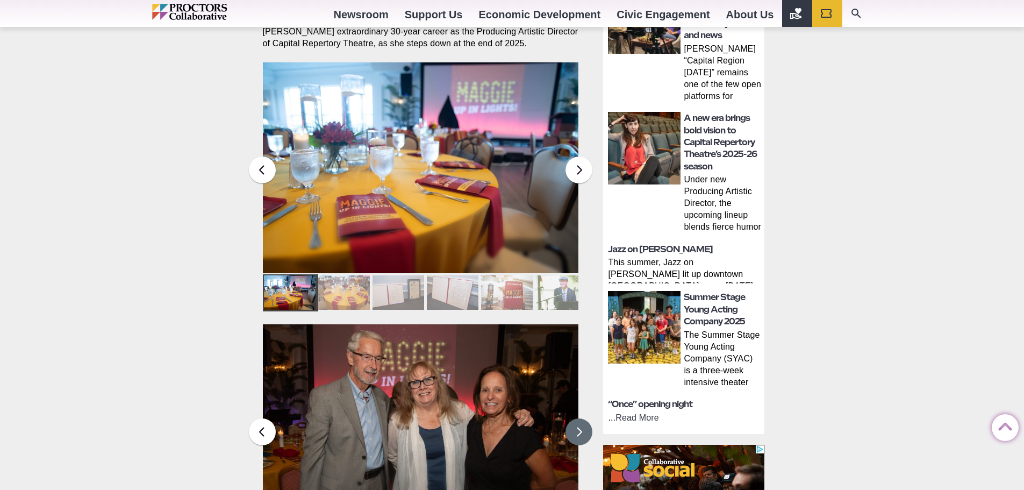
click at [581, 418] on button at bounding box center [579, 431] width 27 height 27
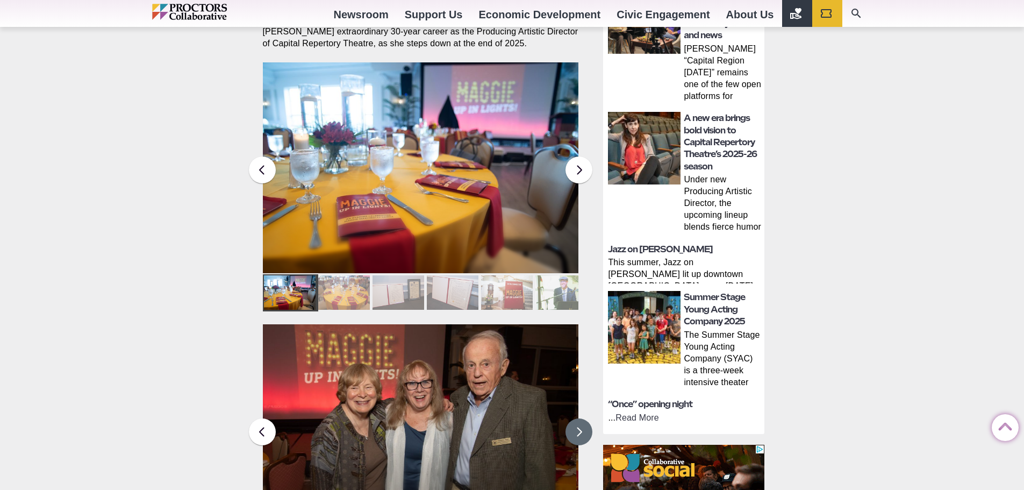
click at [581, 418] on button at bounding box center [579, 431] width 27 height 27
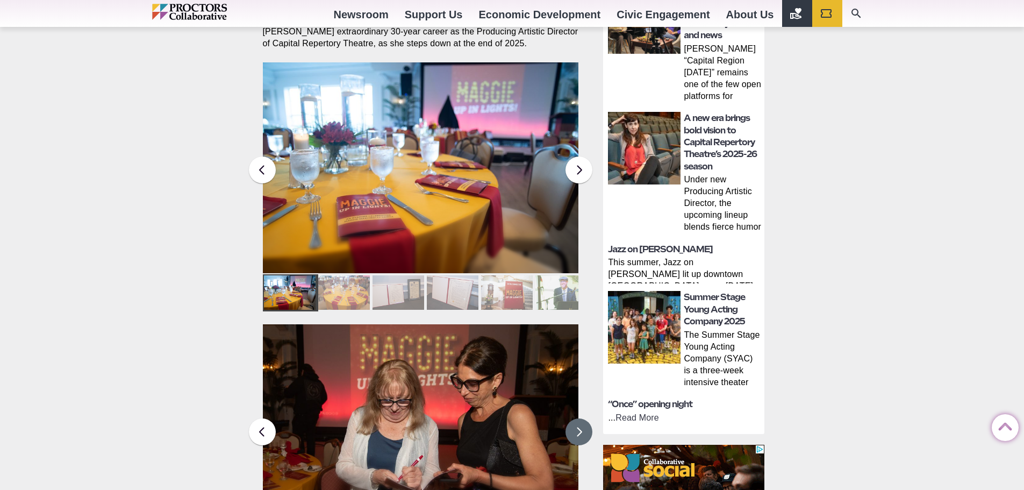
click at [581, 418] on button at bounding box center [579, 431] width 27 height 27
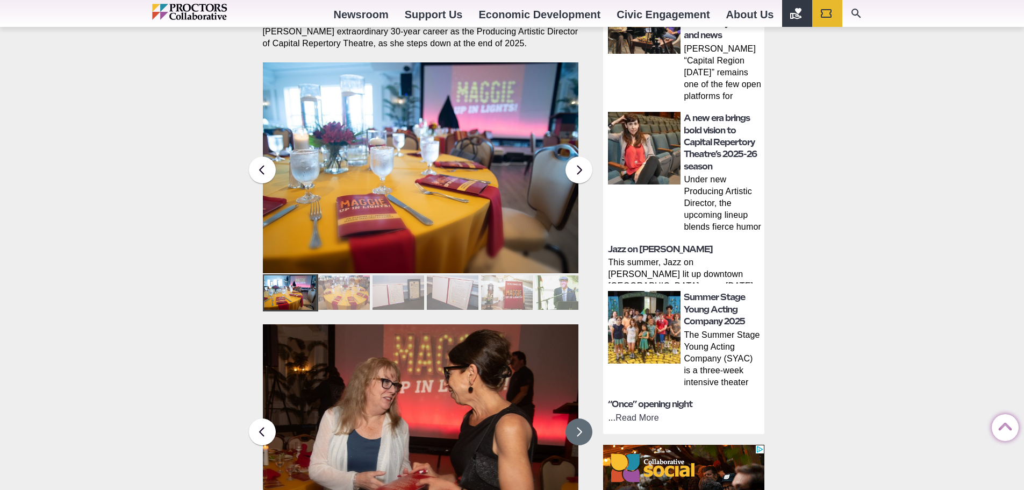
click at [581, 418] on button at bounding box center [579, 431] width 27 height 27
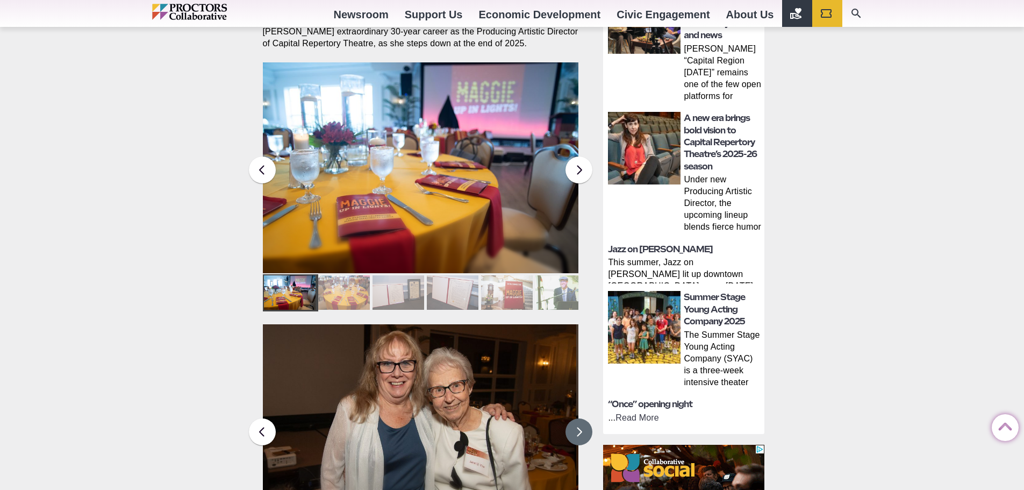
click at [581, 418] on button at bounding box center [579, 431] width 27 height 27
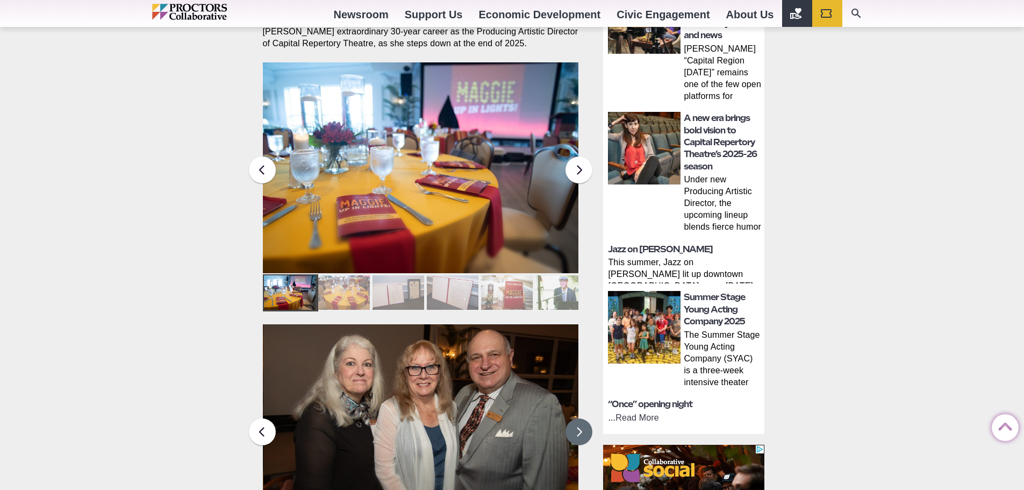
click at [581, 418] on button at bounding box center [579, 431] width 27 height 27
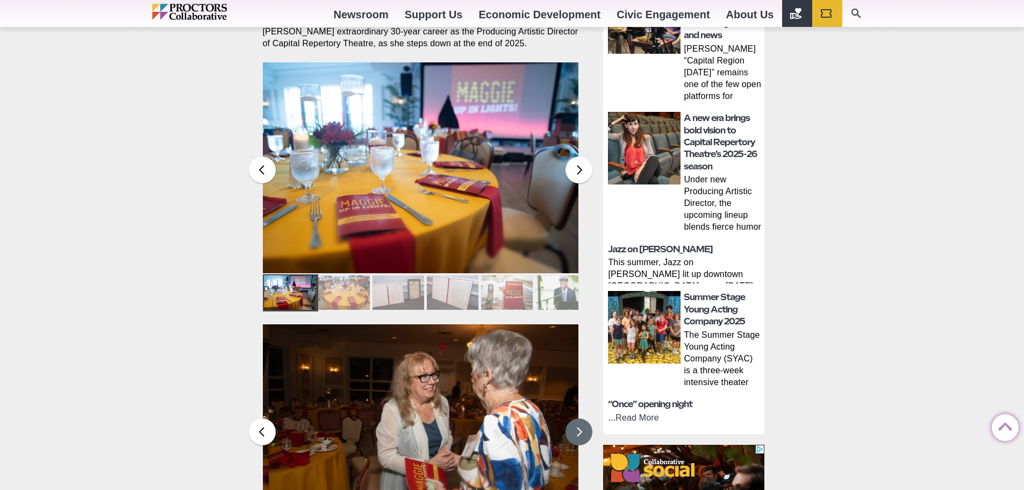
click at [581, 418] on button at bounding box center [579, 431] width 27 height 27
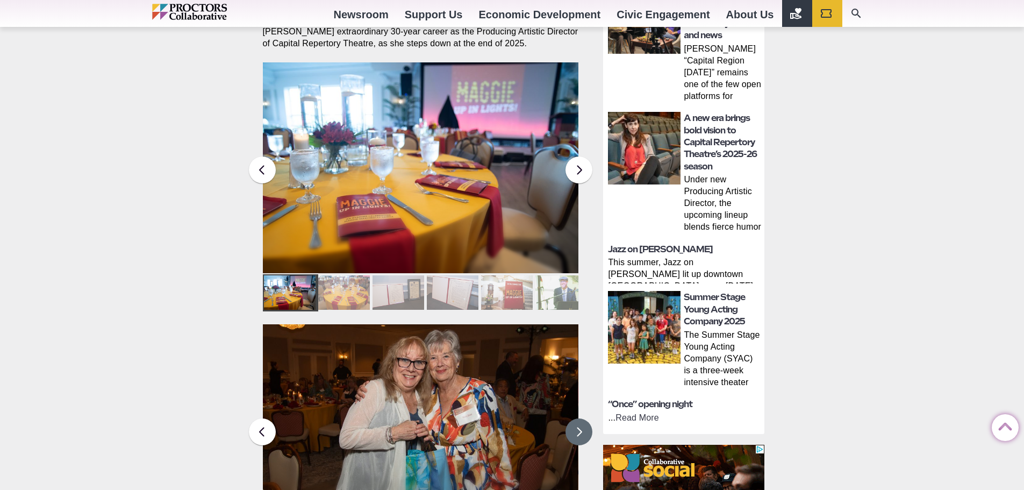
click at [581, 418] on button at bounding box center [579, 431] width 27 height 27
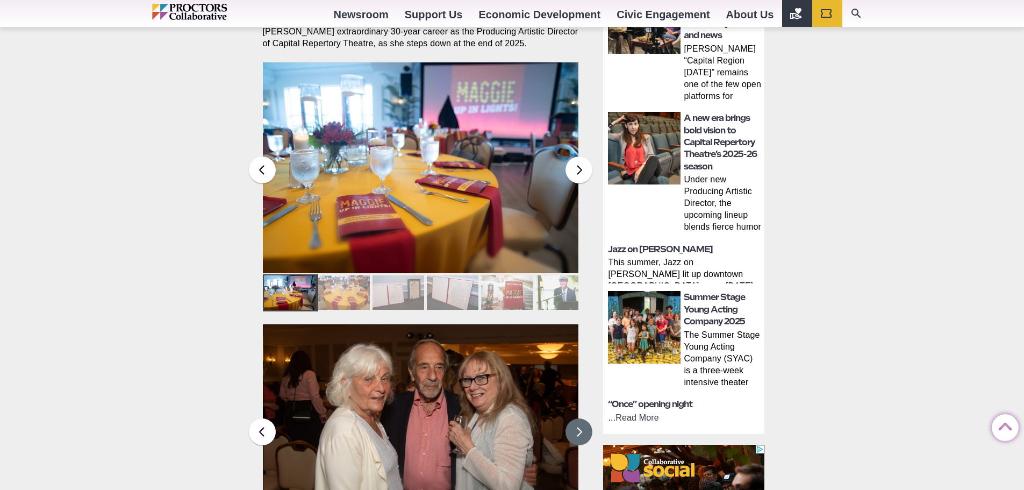
click at [581, 418] on button at bounding box center [579, 431] width 27 height 27
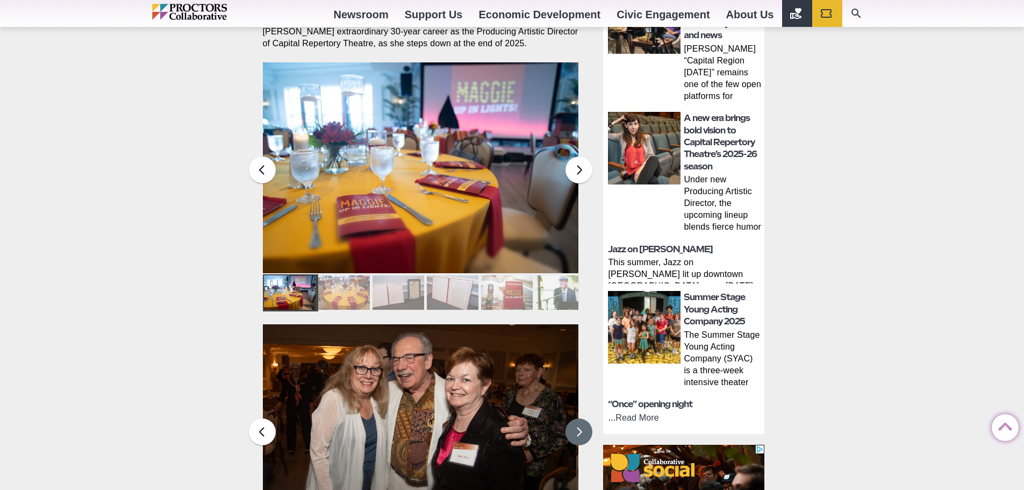
click at [581, 418] on button at bounding box center [579, 431] width 27 height 27
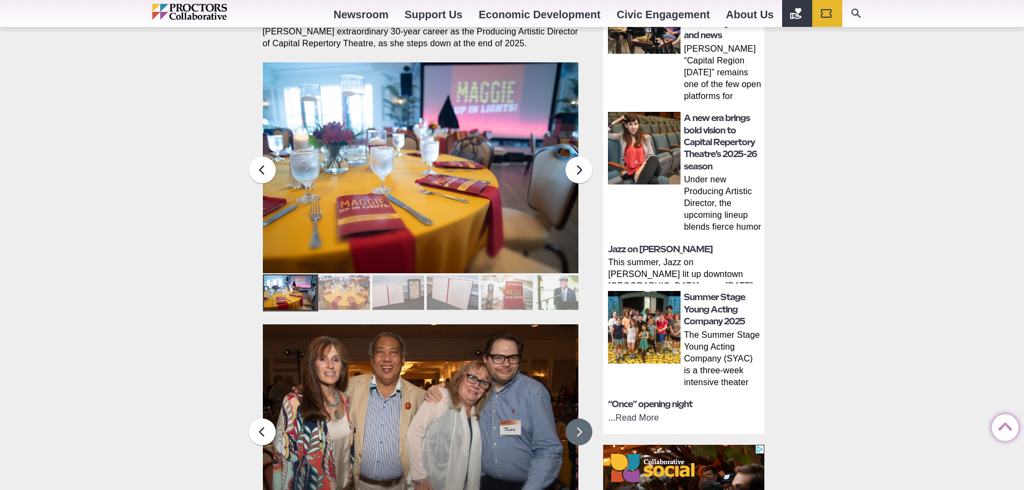
click at [581, 418] on button at bounding box center [579, 431] width 27 height 27
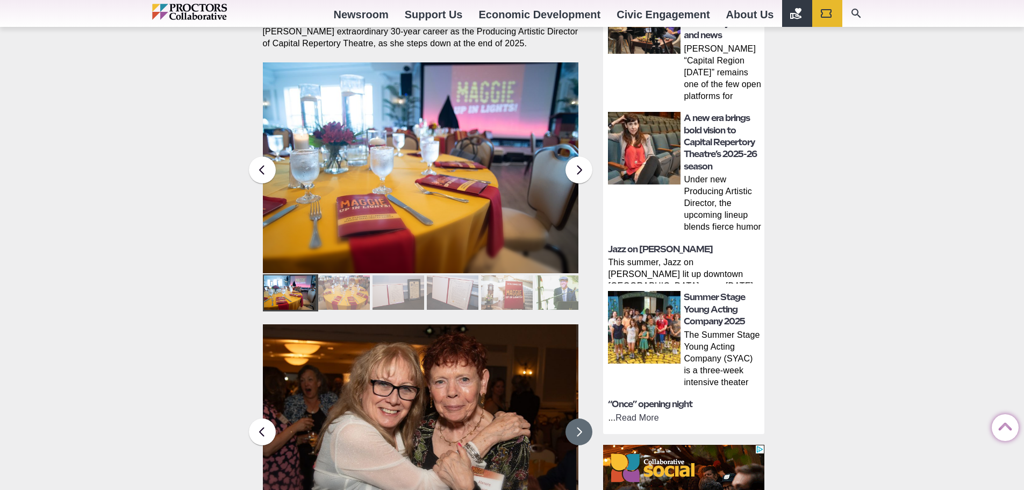
click at [581, 418] on button at bounding box center [579, 431] width 27 height 27
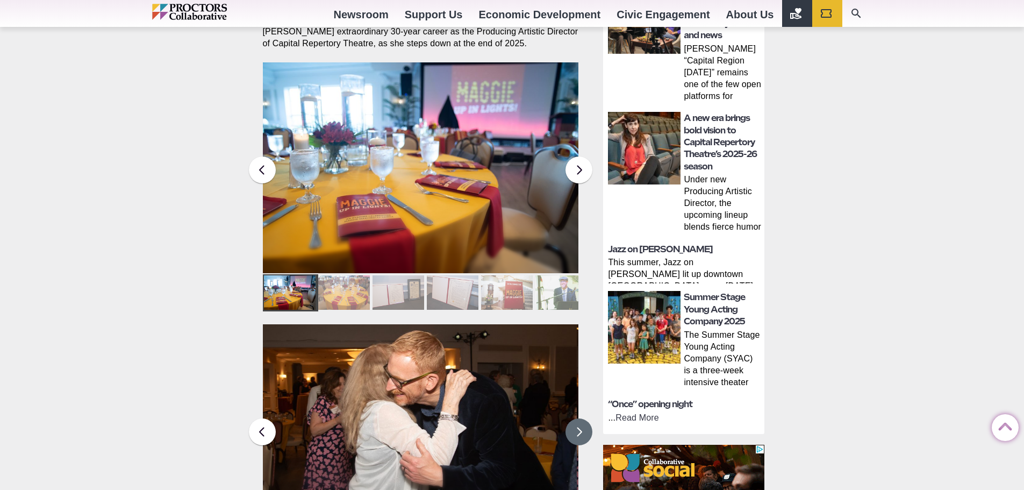
click at [581, 418] on button at bounding box center [579, 431] width 27 height 27
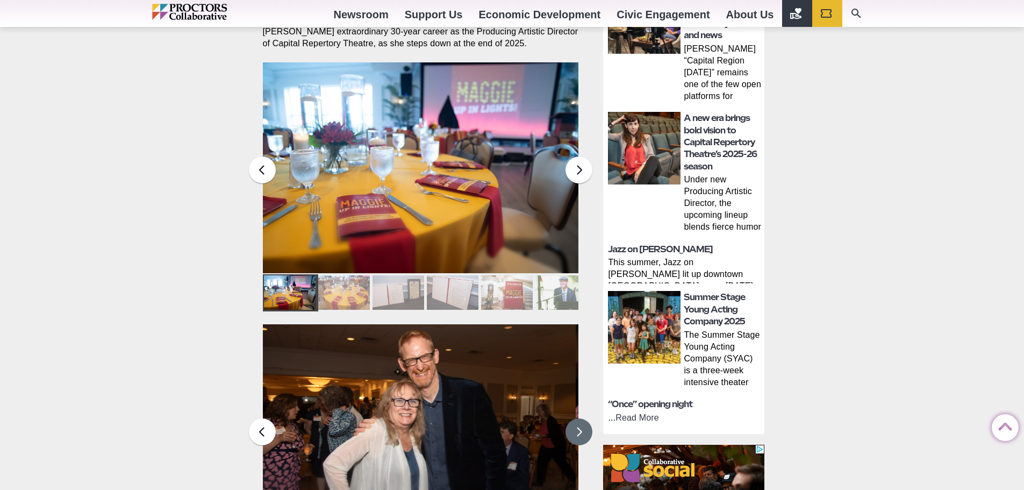
click at [581, 418] on button at bounding box center [579, 431] width 27 height 27
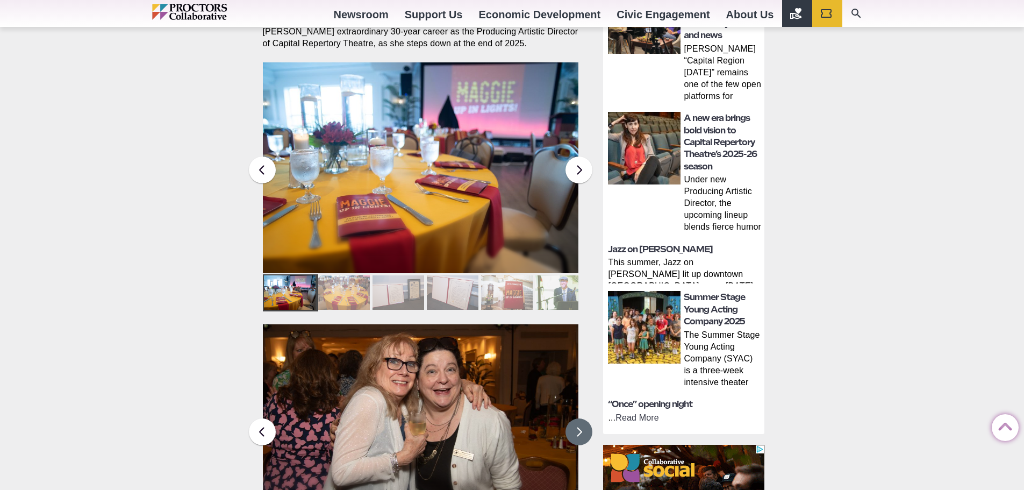
click at [581, 418] on button at bounding box center [579, 431] width 27 height 27
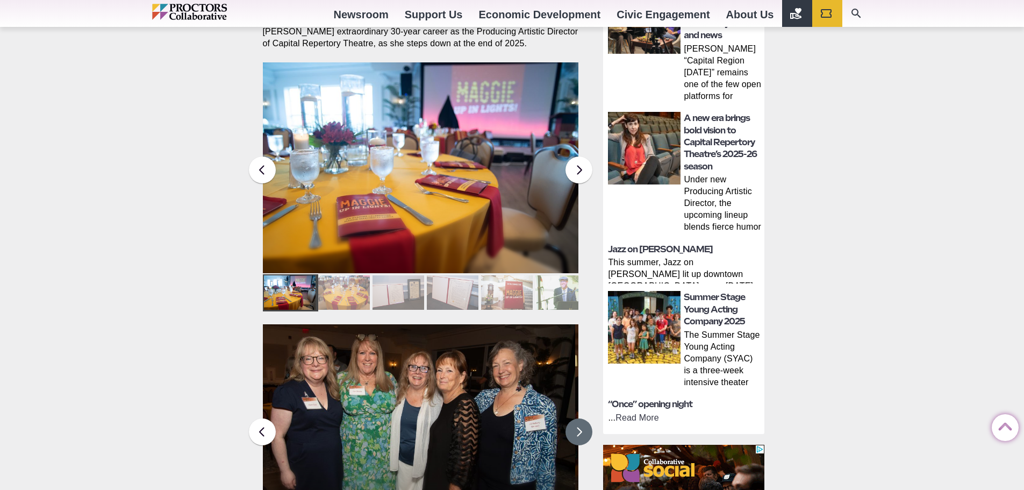
click at [581, 418] on button at bounding box center [579, 431] width 27 height 27
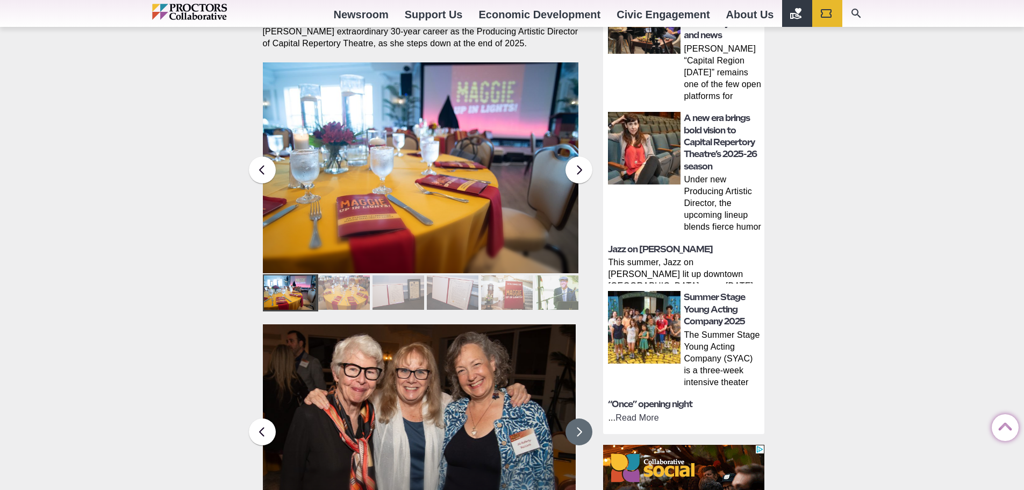
click at [581, 418] on button at bounding box center [579, 431] width 27 height 27
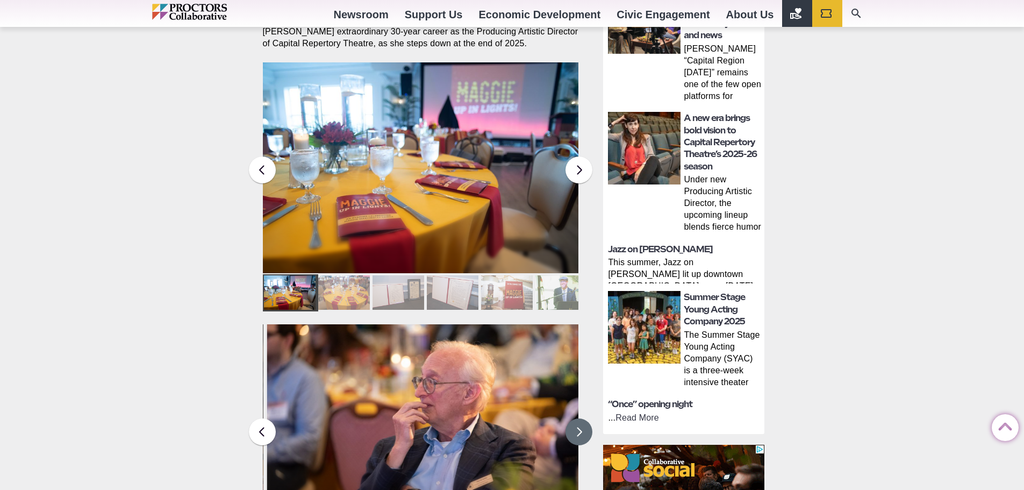
click at [581, 418] on button at bounding box center [579, 431] width 27 height 27
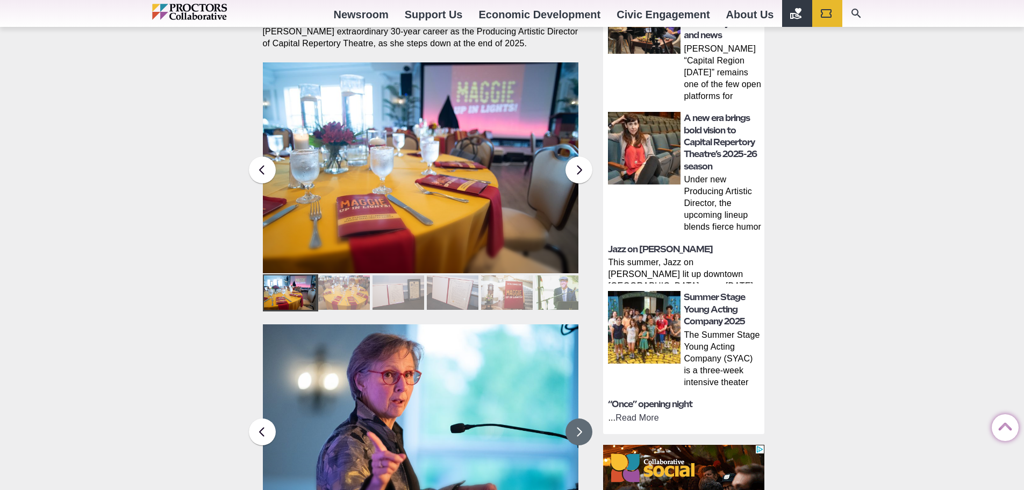
click at [576, 418] on button at bounding box center [579, 431] width 27 height 27
